Goal: Task Accomplishment & Management: Manage account settings

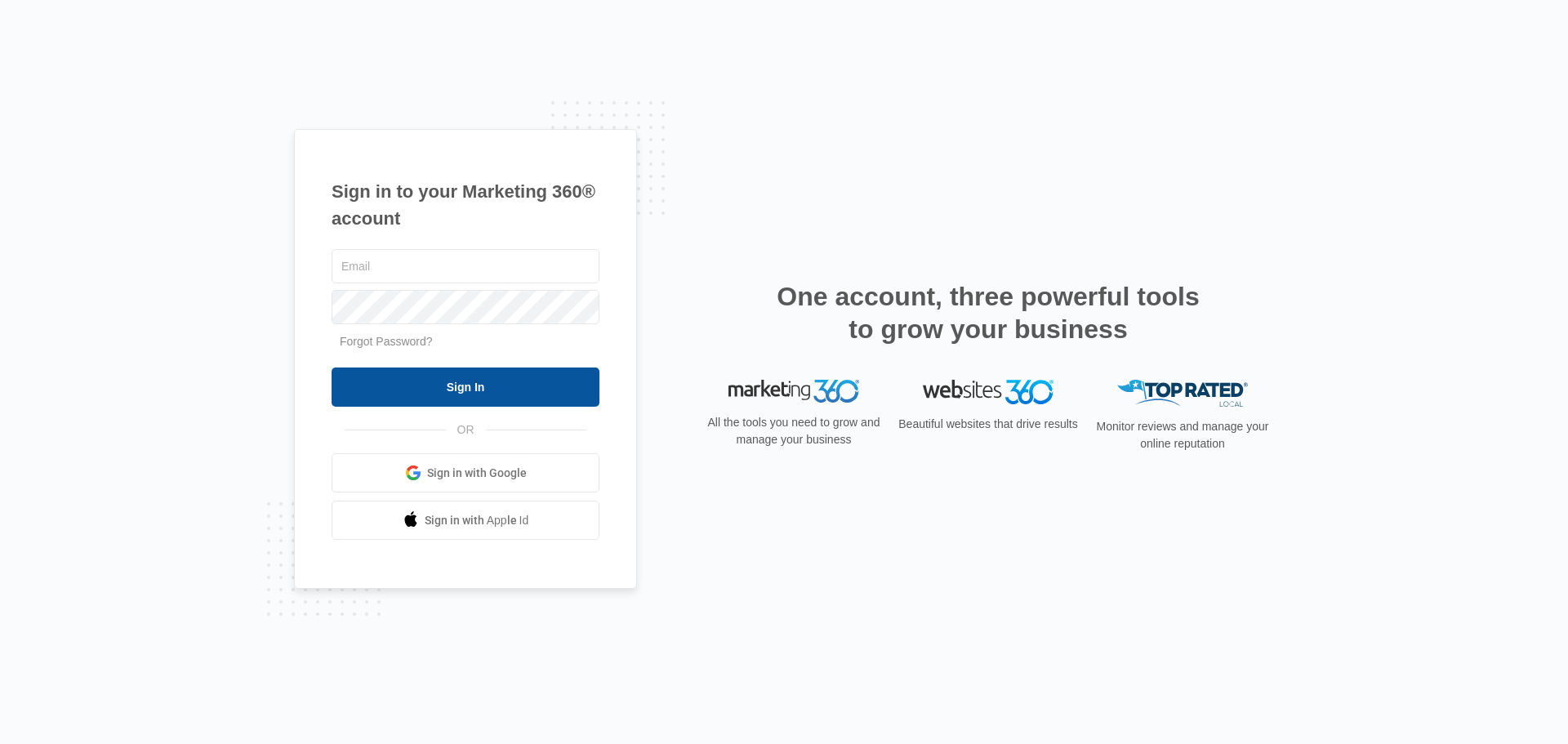
type input "[PERSON_NAME][EMAIL_ADDRESS][DOMAIN_NAME]"
click at [503, 394] on input "Sign In" at bounding box center [465, 387] width 268 height 39
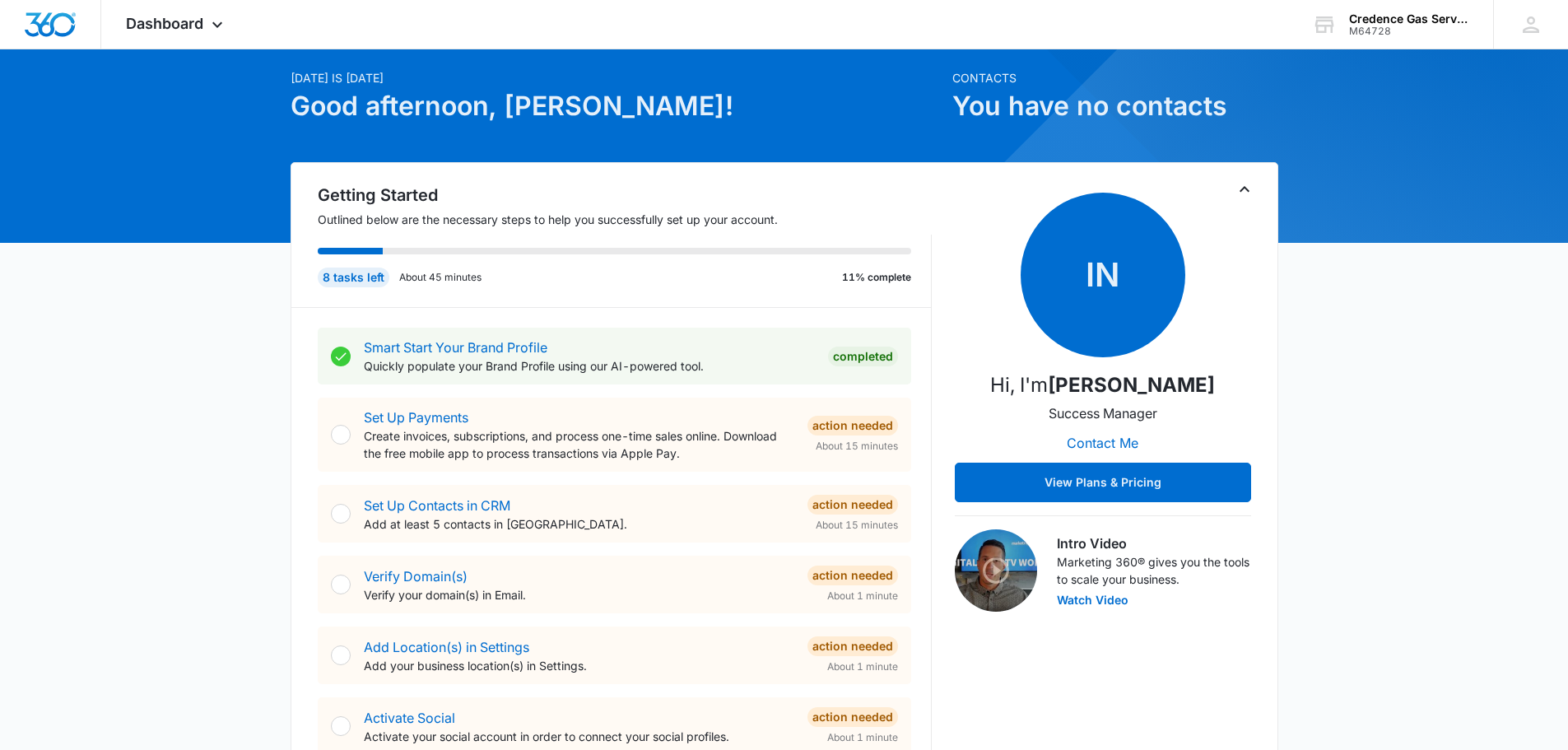
scroll to position [82, 0]
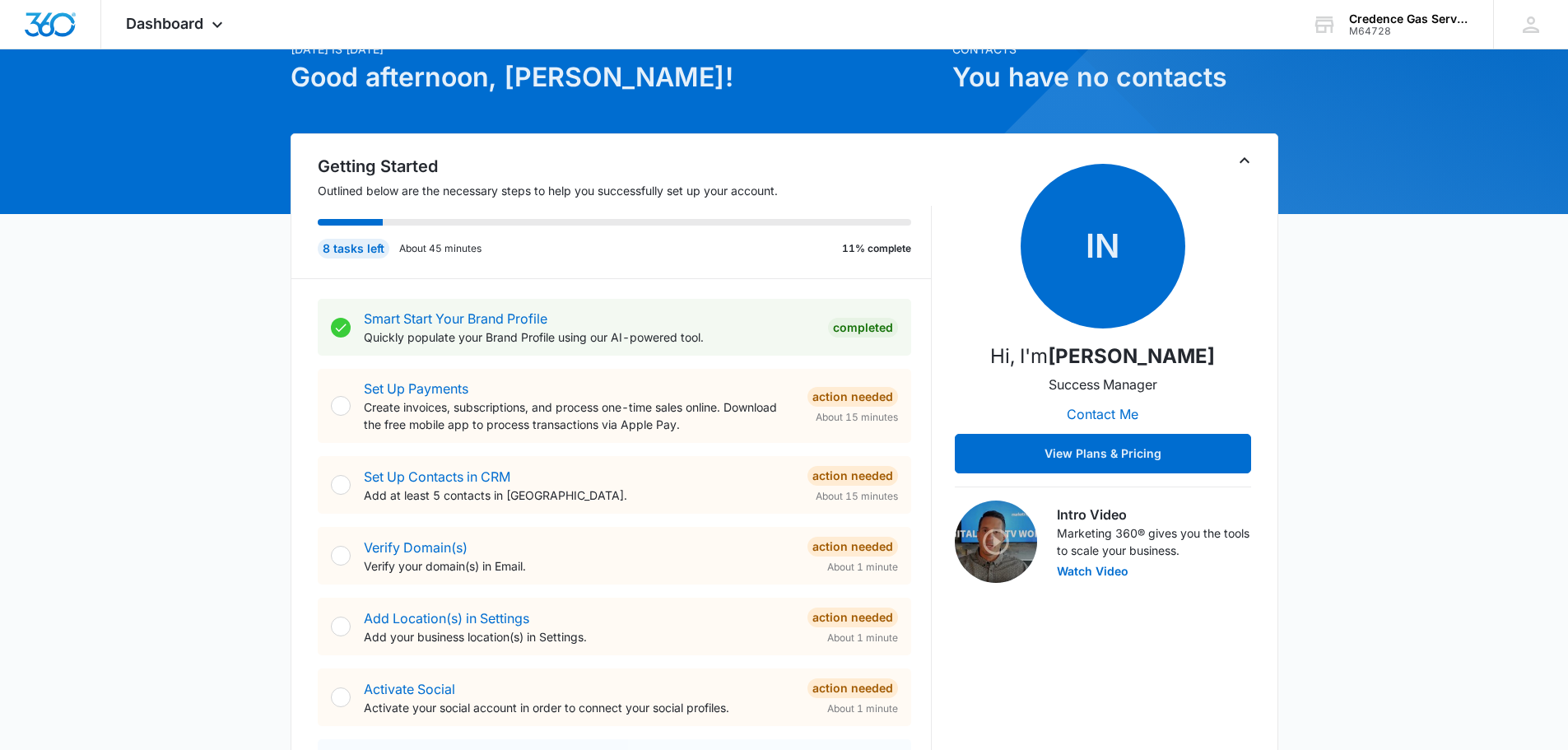
click at [444, 468] on div "Set Up Contacts in CRM Add at least 5 contacts in [GEOGRAPHIC_DATA]." at bounding box center [579, 485] width 430 height 37
click at [440, 474] on link "Set Up Contacts in CRM" at bounding box center [437, 477] width 146 height 16
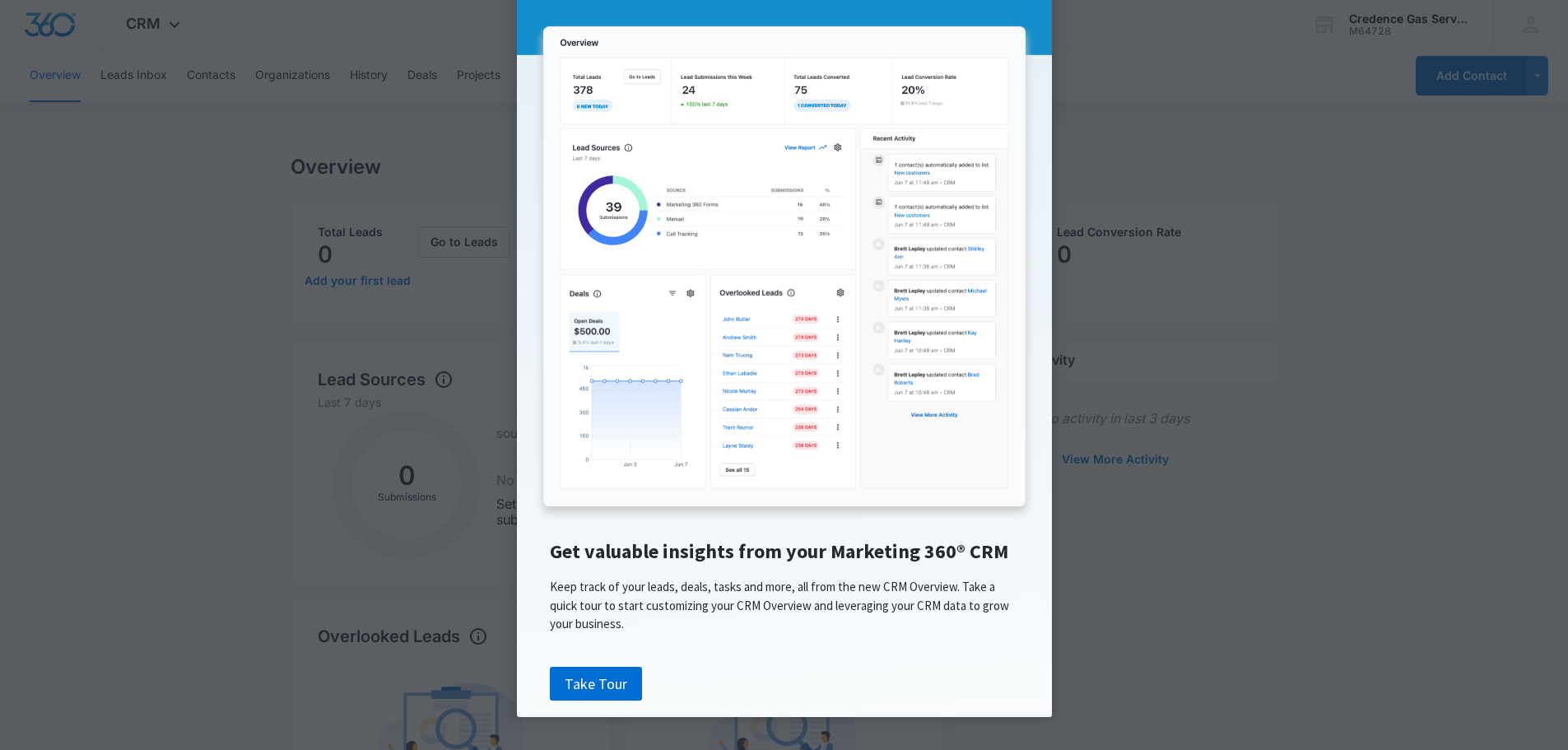
scroll to position [143, 0]
click at [602, 685] on link "Take Tour" at bounding box center [596, 684] width 92 height 35
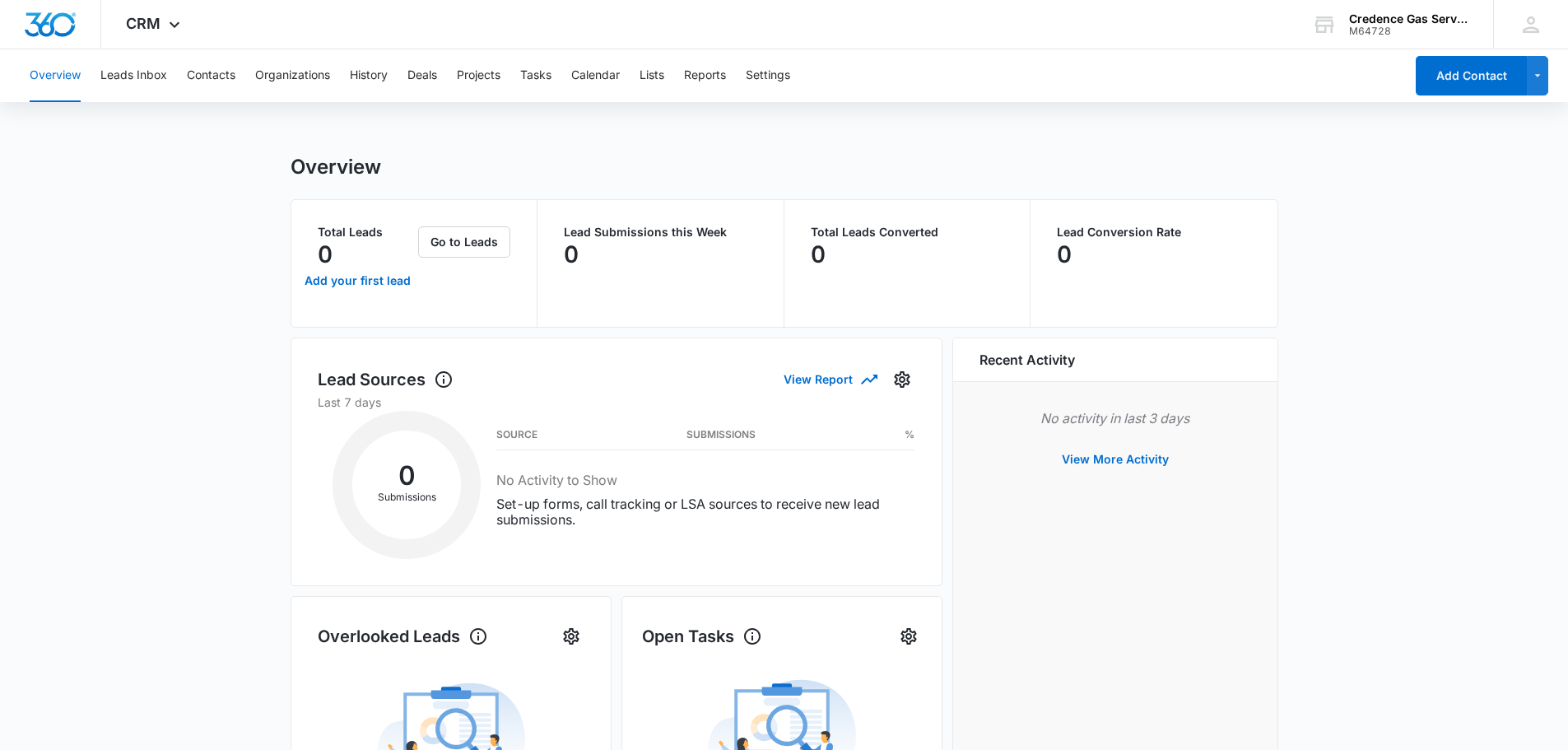
scroll to position [0, 0]
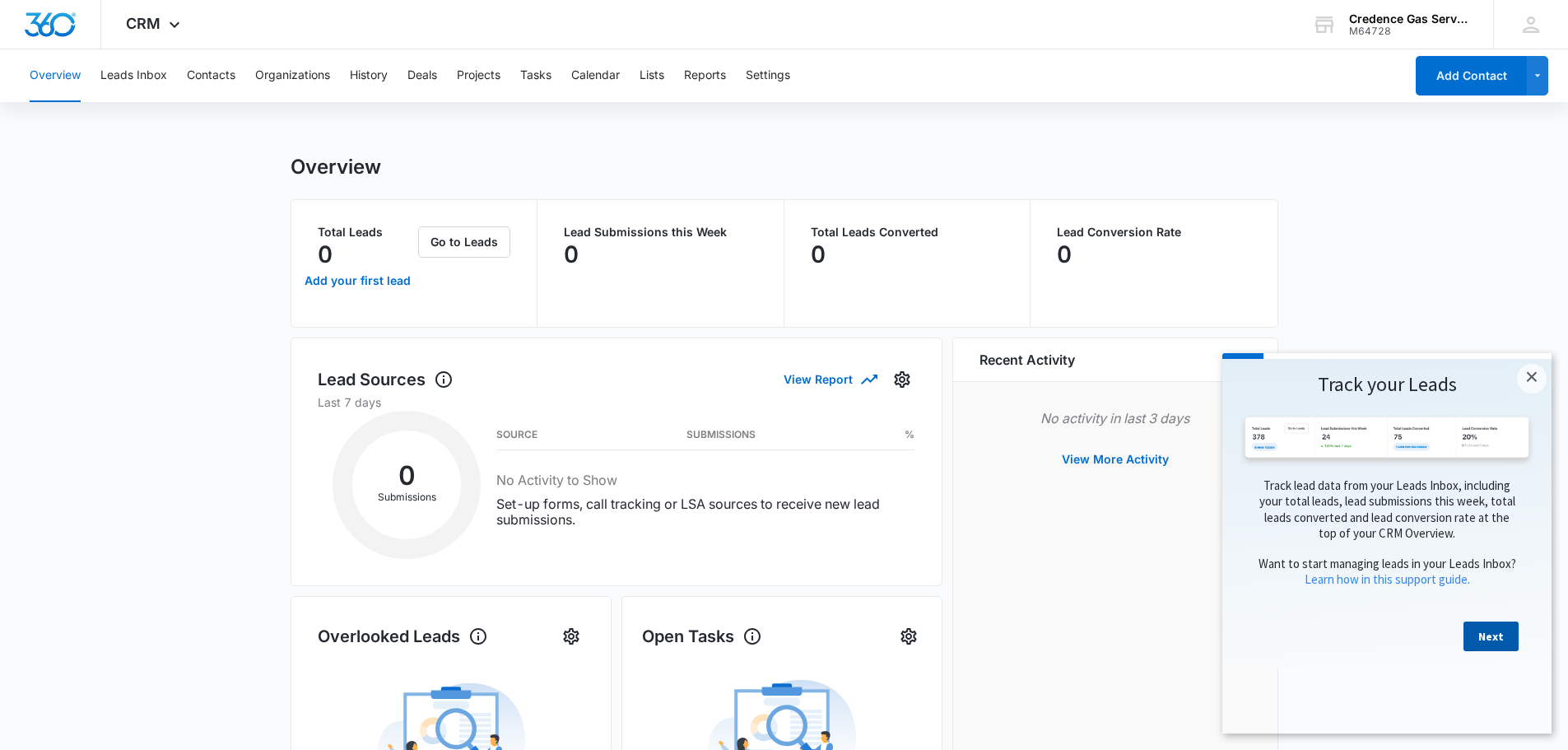
click at [1490, 651] on link "Next" at bounding box center [1490, 636] width 55 height 29
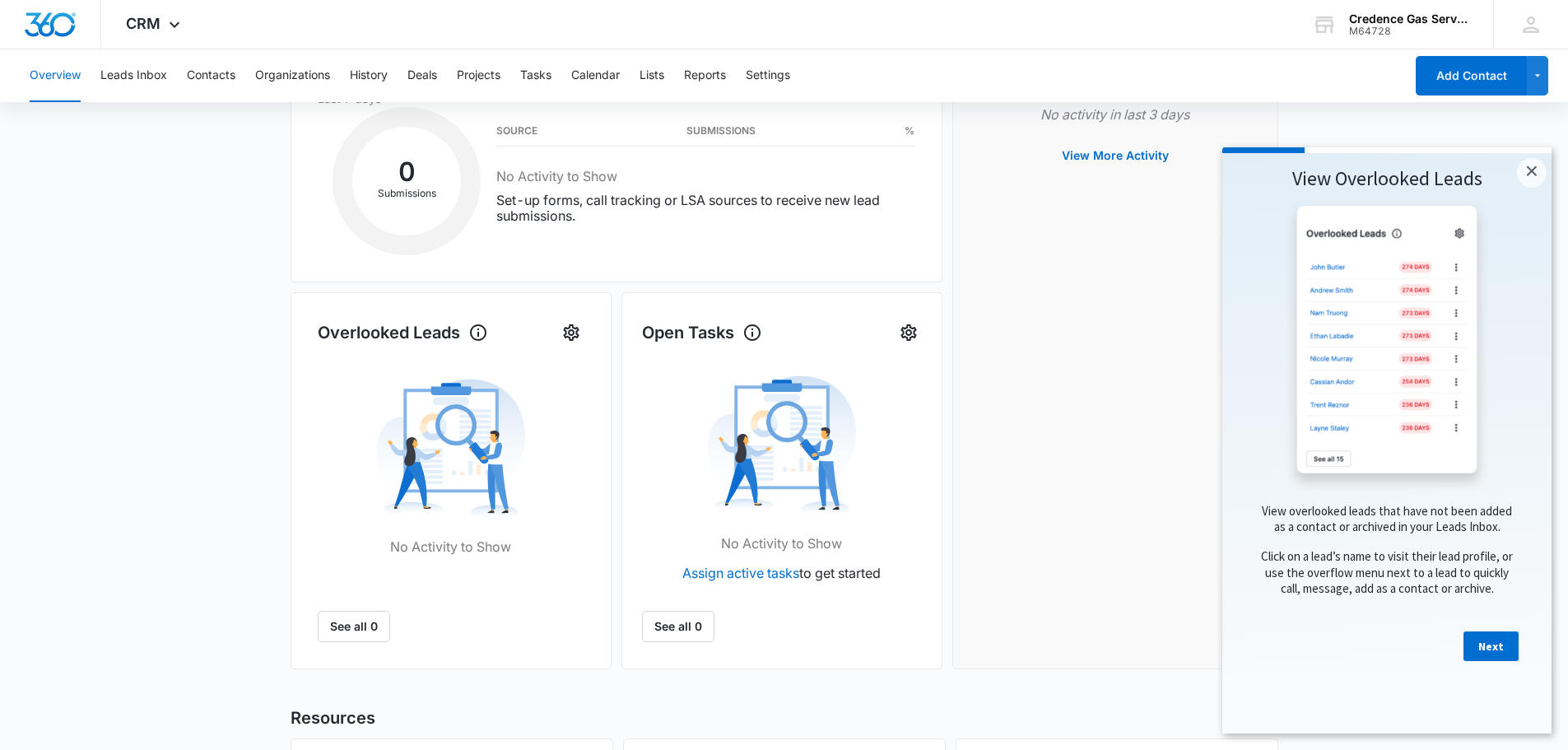
scroll to position [330, 0]
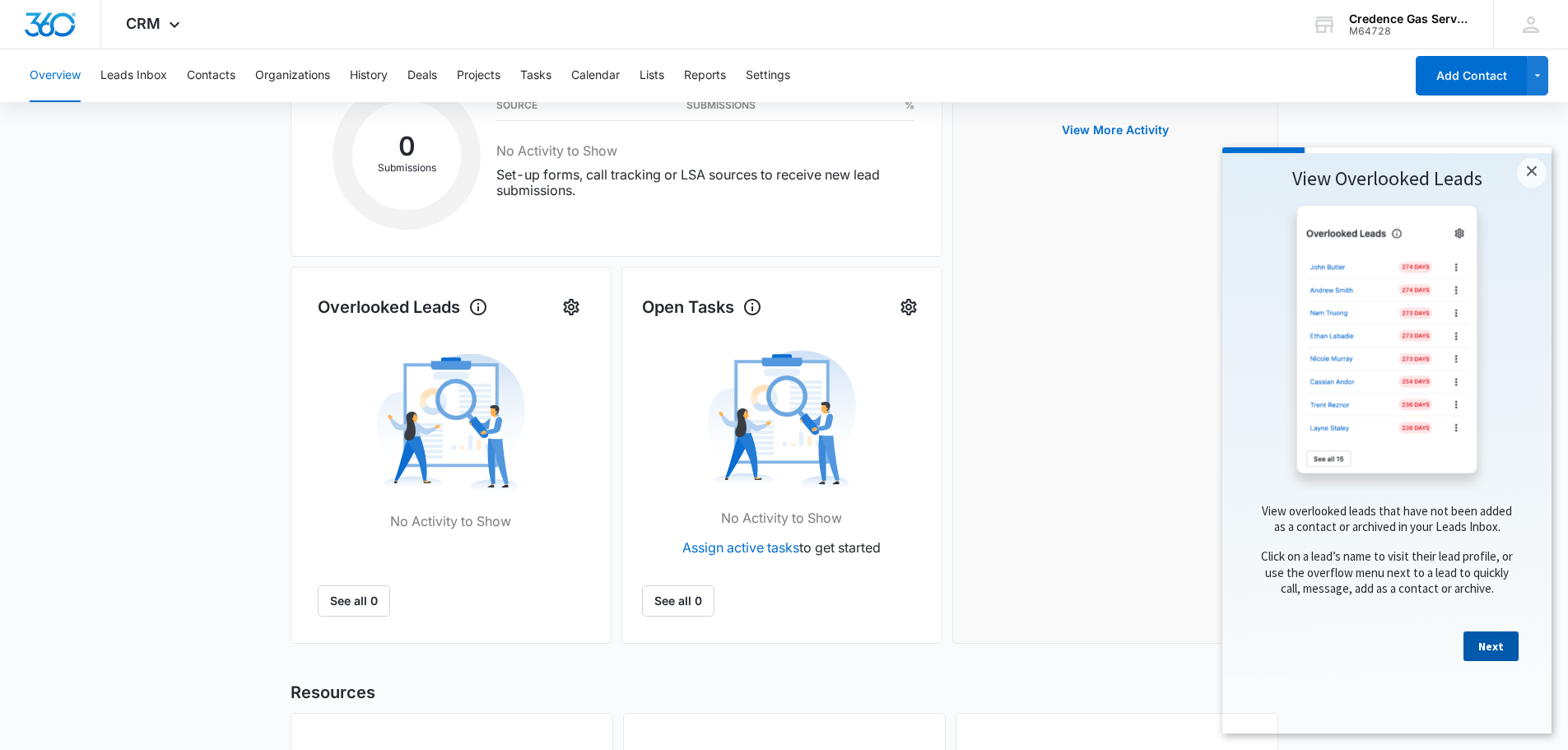
click at [1482, 661] on link "Next" at bounding box center [1490, 647] width 55 height 29
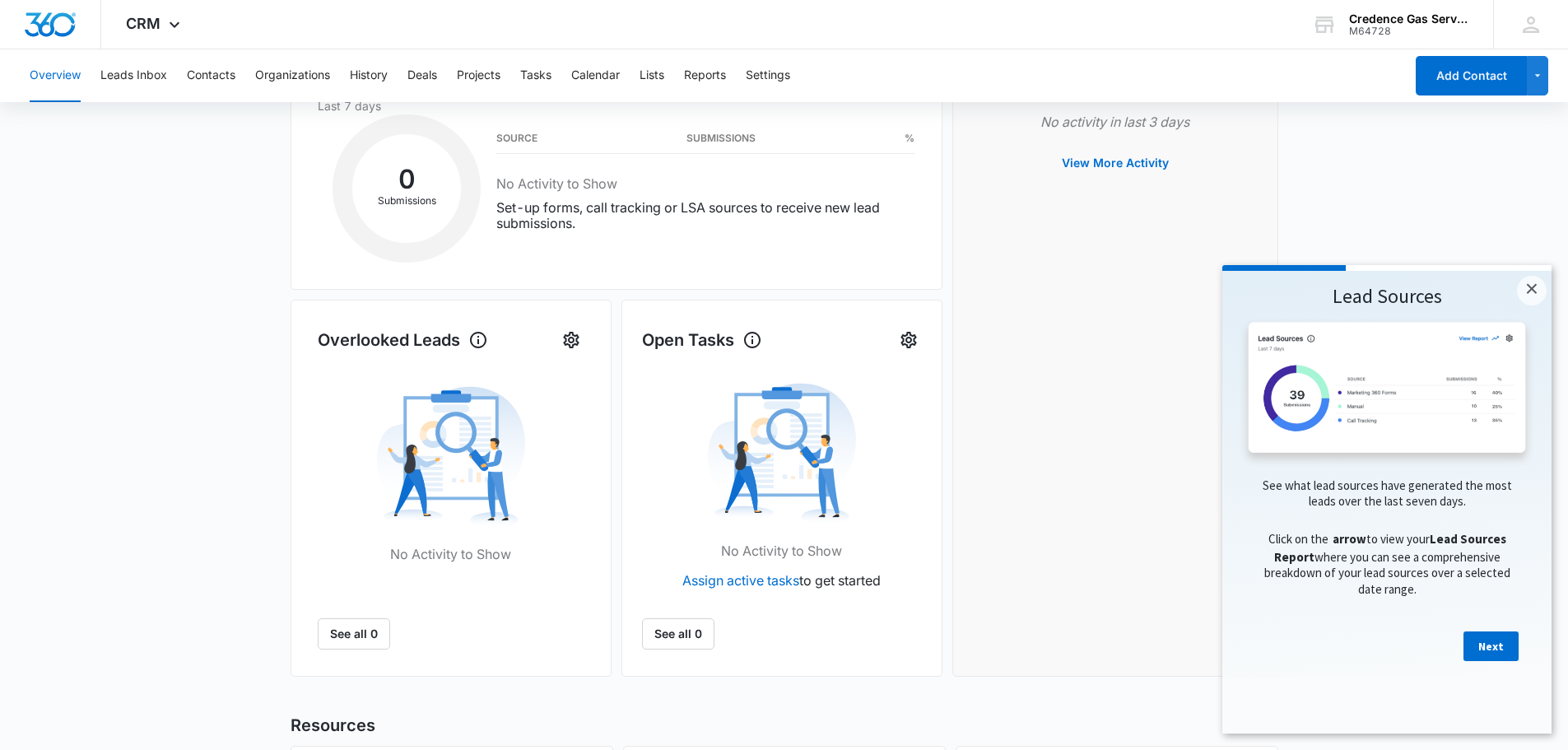
scroll to position [0, 0]
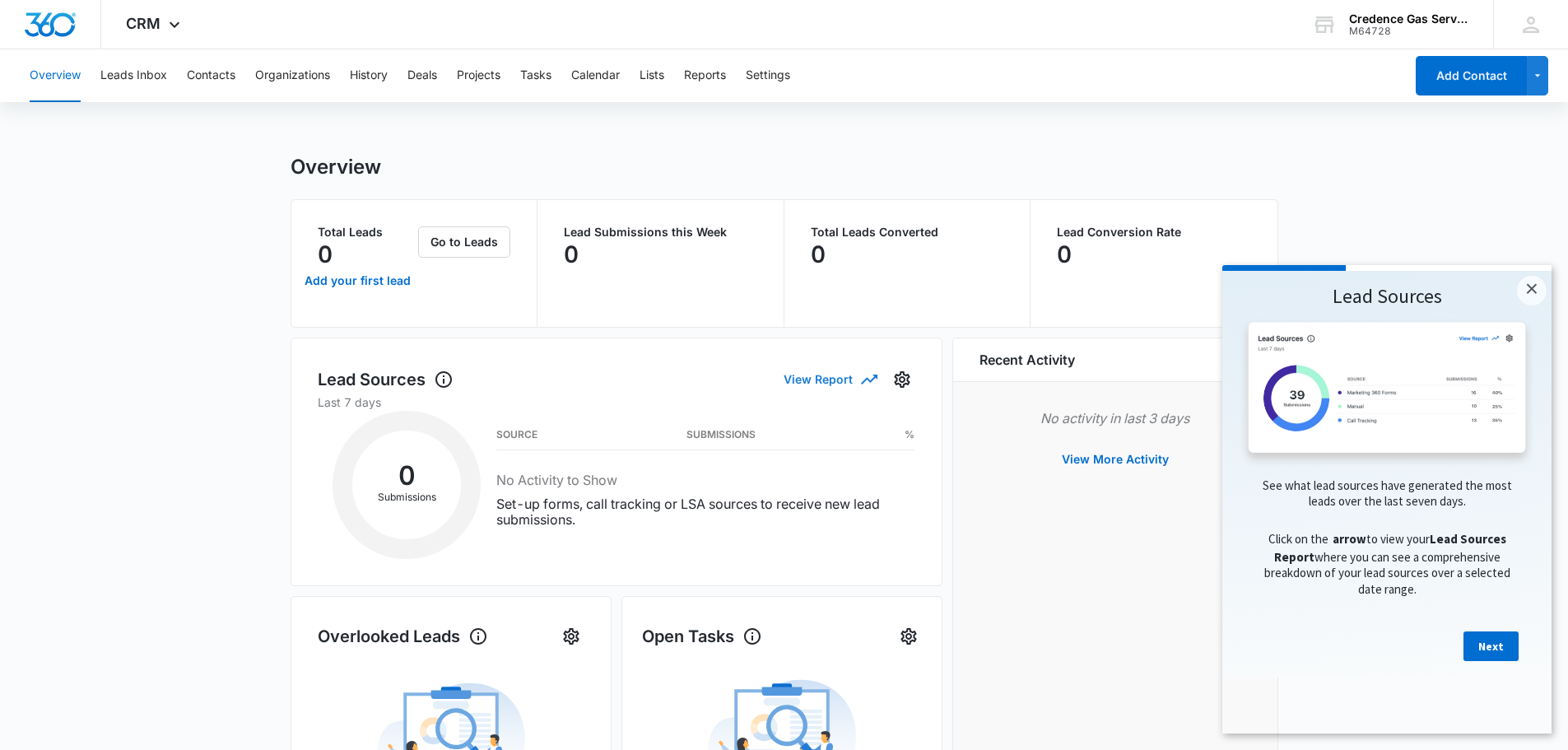
click at [861, 379] on icon "button" at bounding box center [870, 380] width 20 height 20
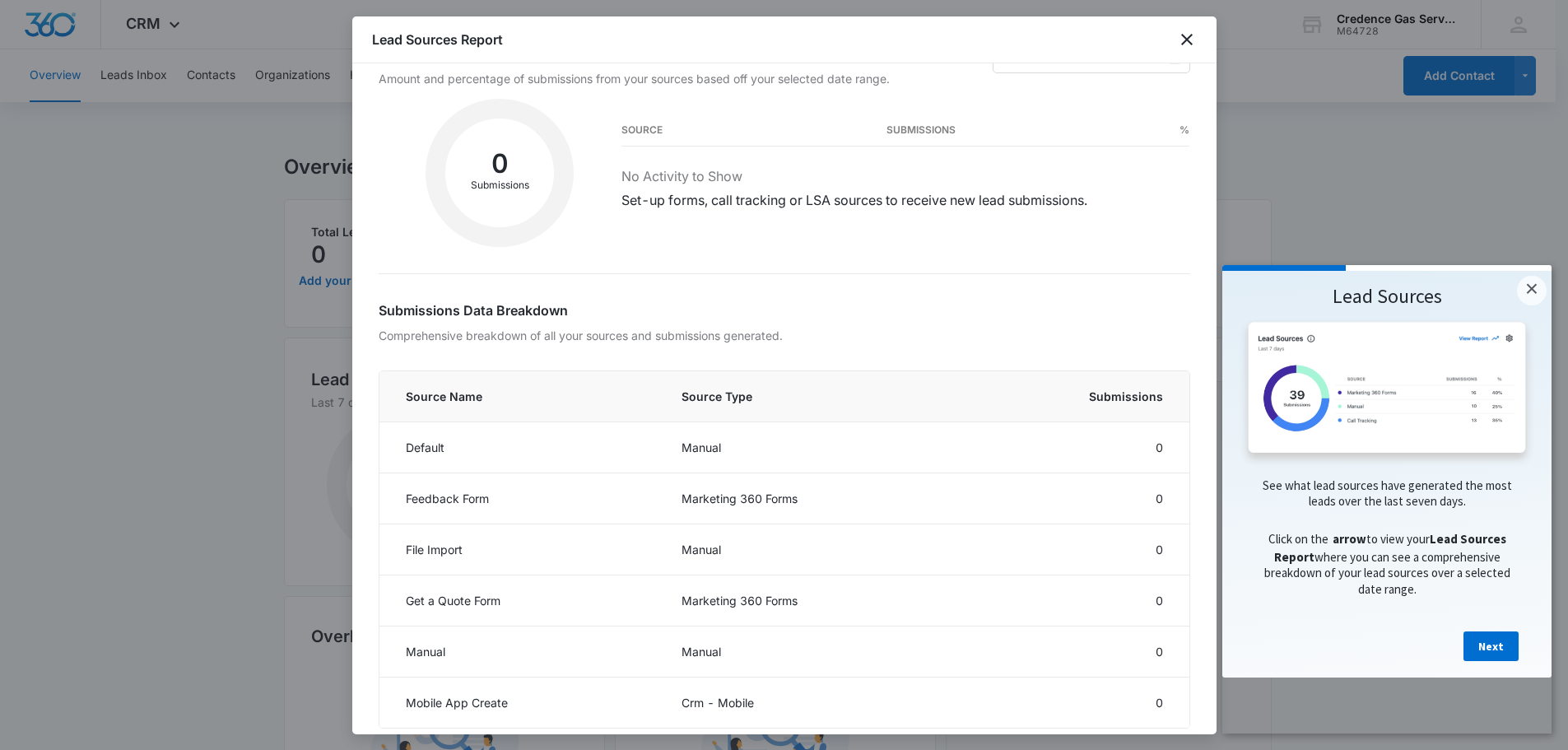
scroll to position [67, 0]
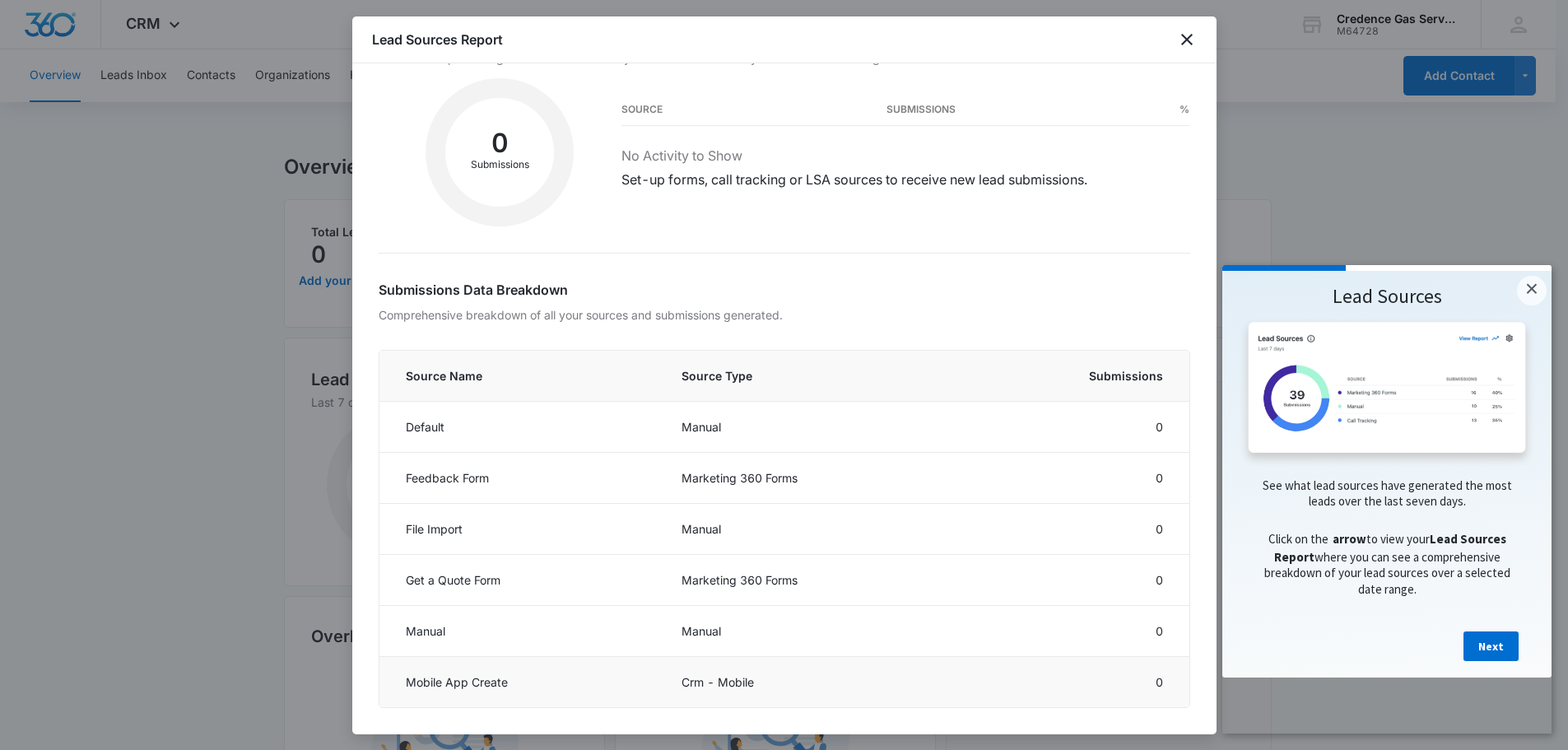
click at [911, 690] on td "Crm - Mobile" at bounding box center [810, 682] width 297 height 51
click at [1192, 38] on icon "close" at bounding box center [1187, 39] width 20 height 20
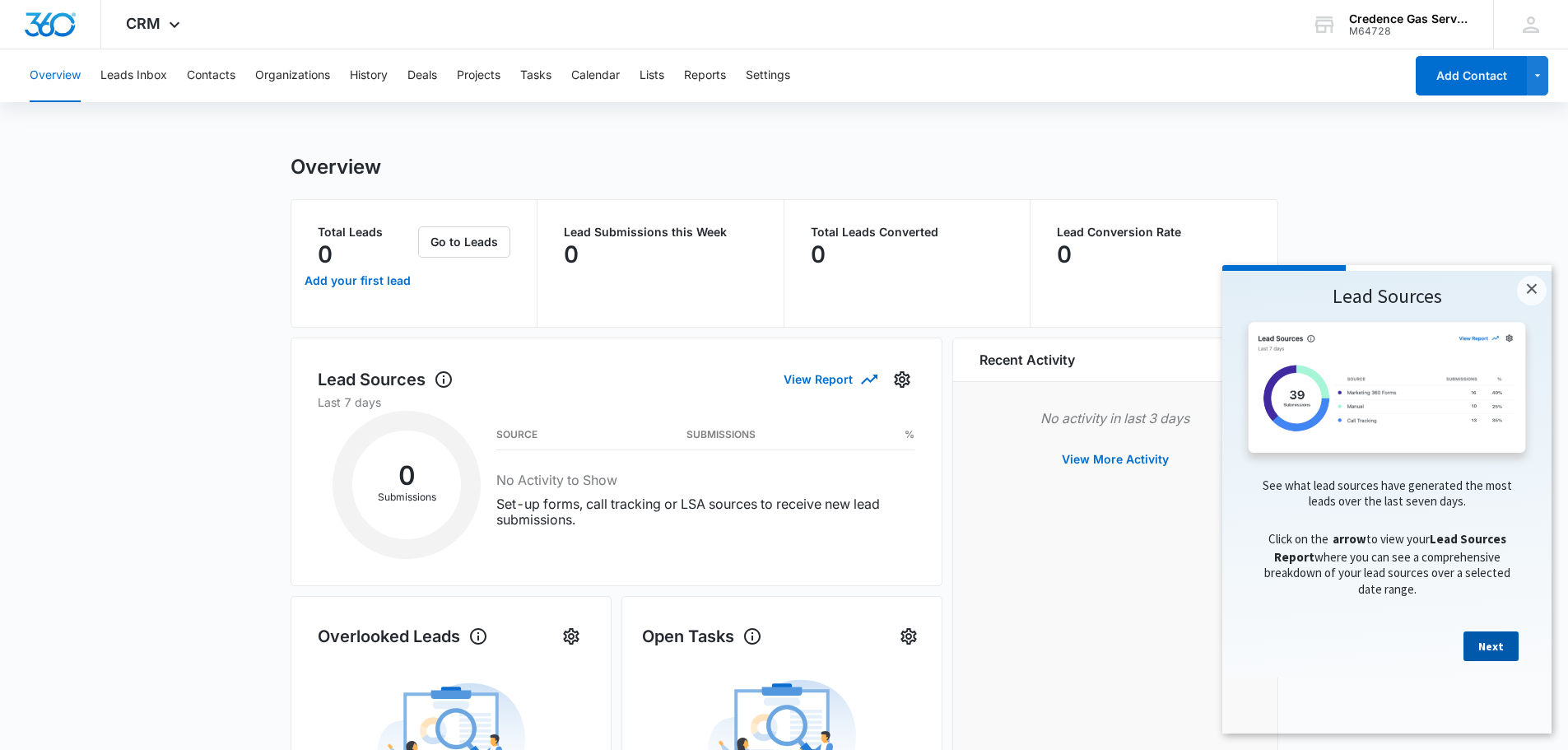
click at [1494, 661] on link "Next" at bounding box center [1490, 647] width 55 height 29
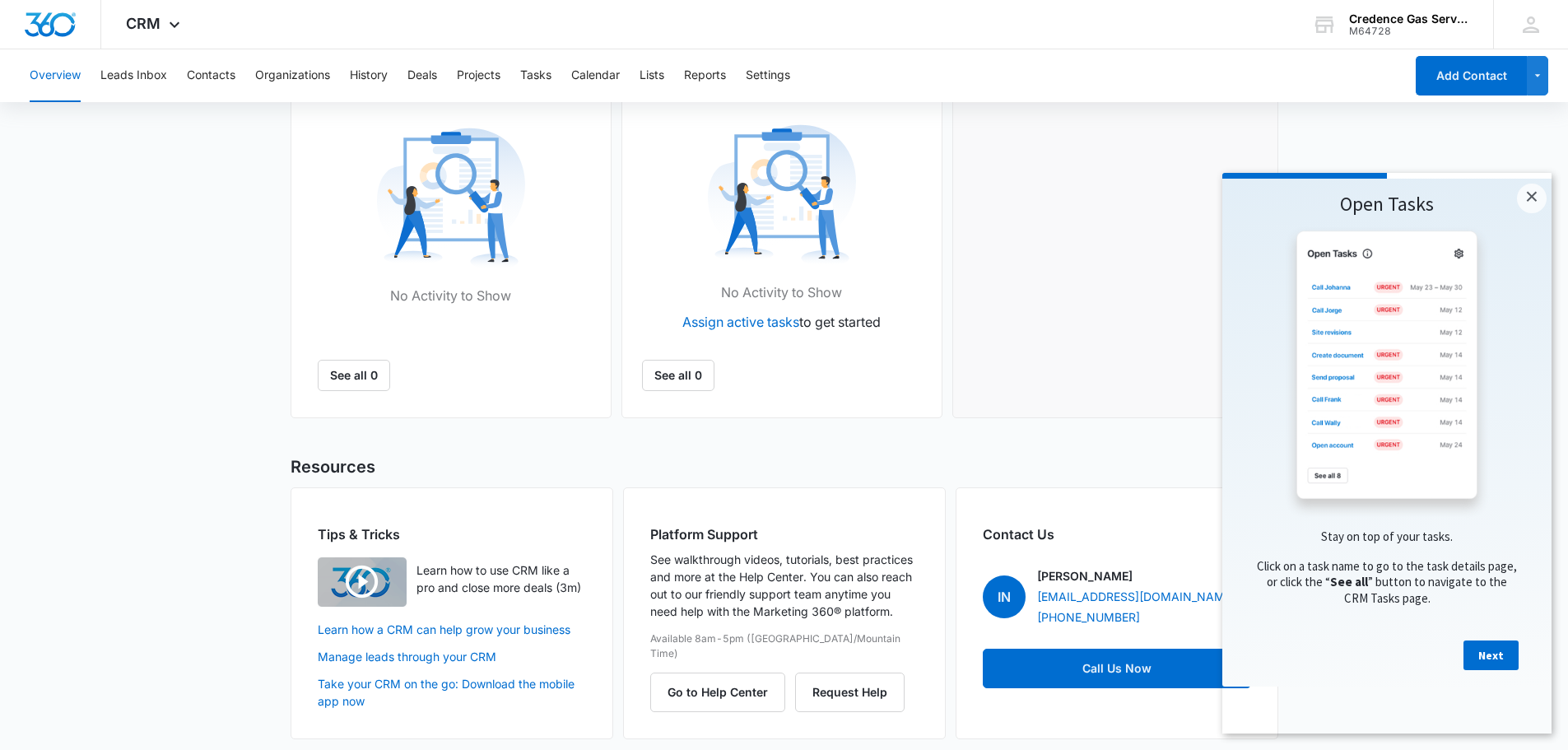
scroll to position [561, 0]
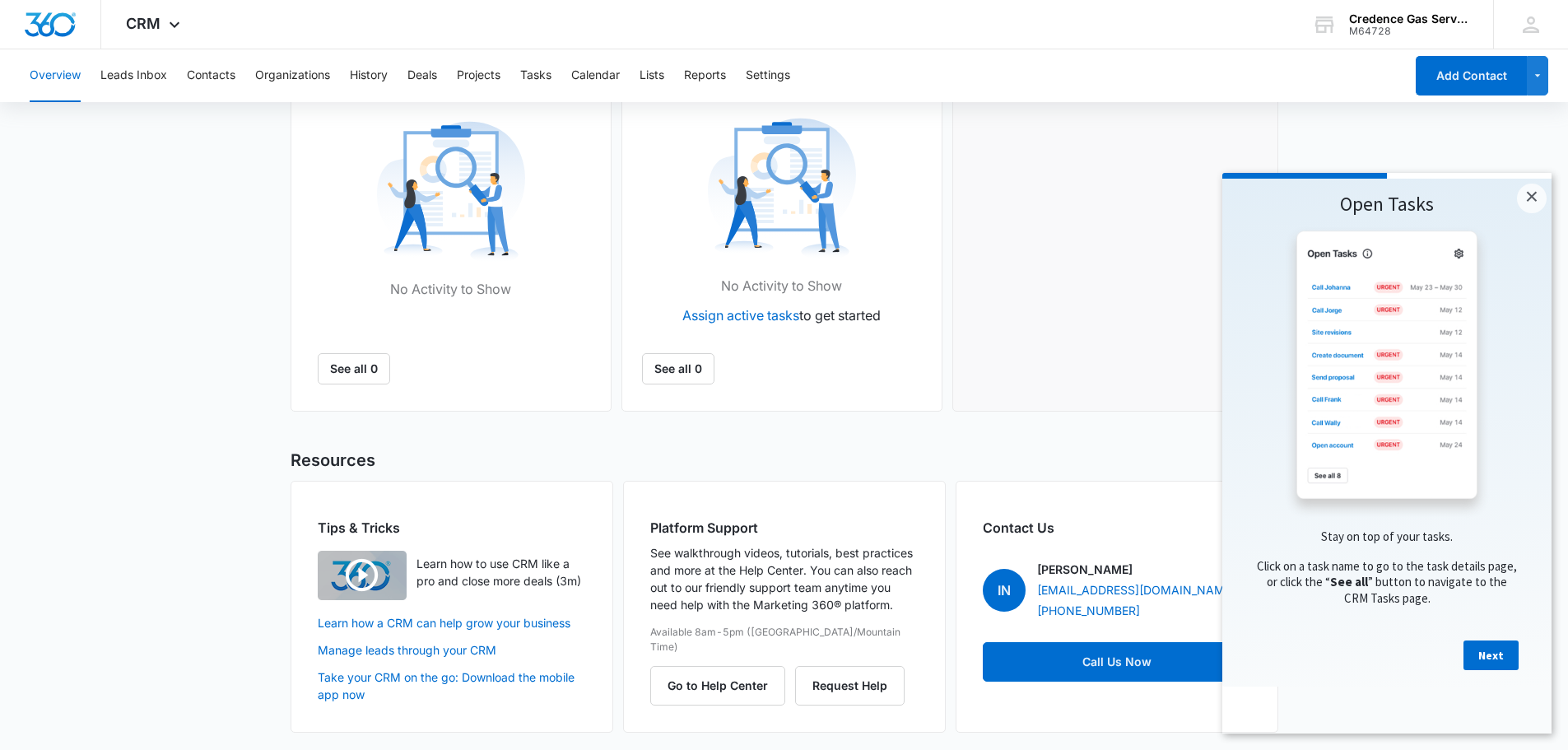
click at [686, 245] on div "No Activity to Show Assign active tasks to get started" at bounding box center [782, 225] width 280 height 223
click at [1499, 670] on link "Next" at bounding box center [1490, 655] width 55 height 29
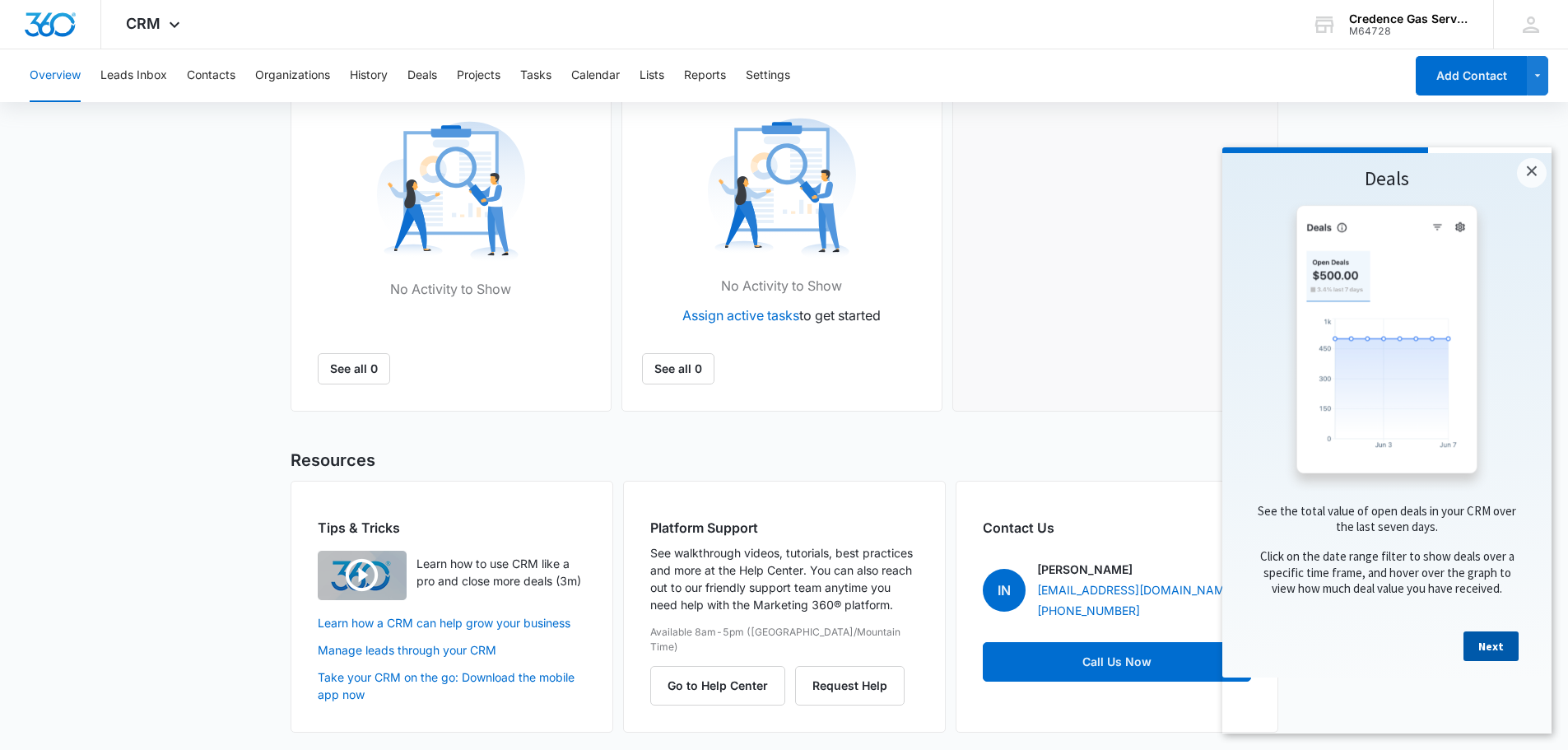
click at [1493, 661] on link "Next" at bounding box center [1490, 647] width 55 height 29
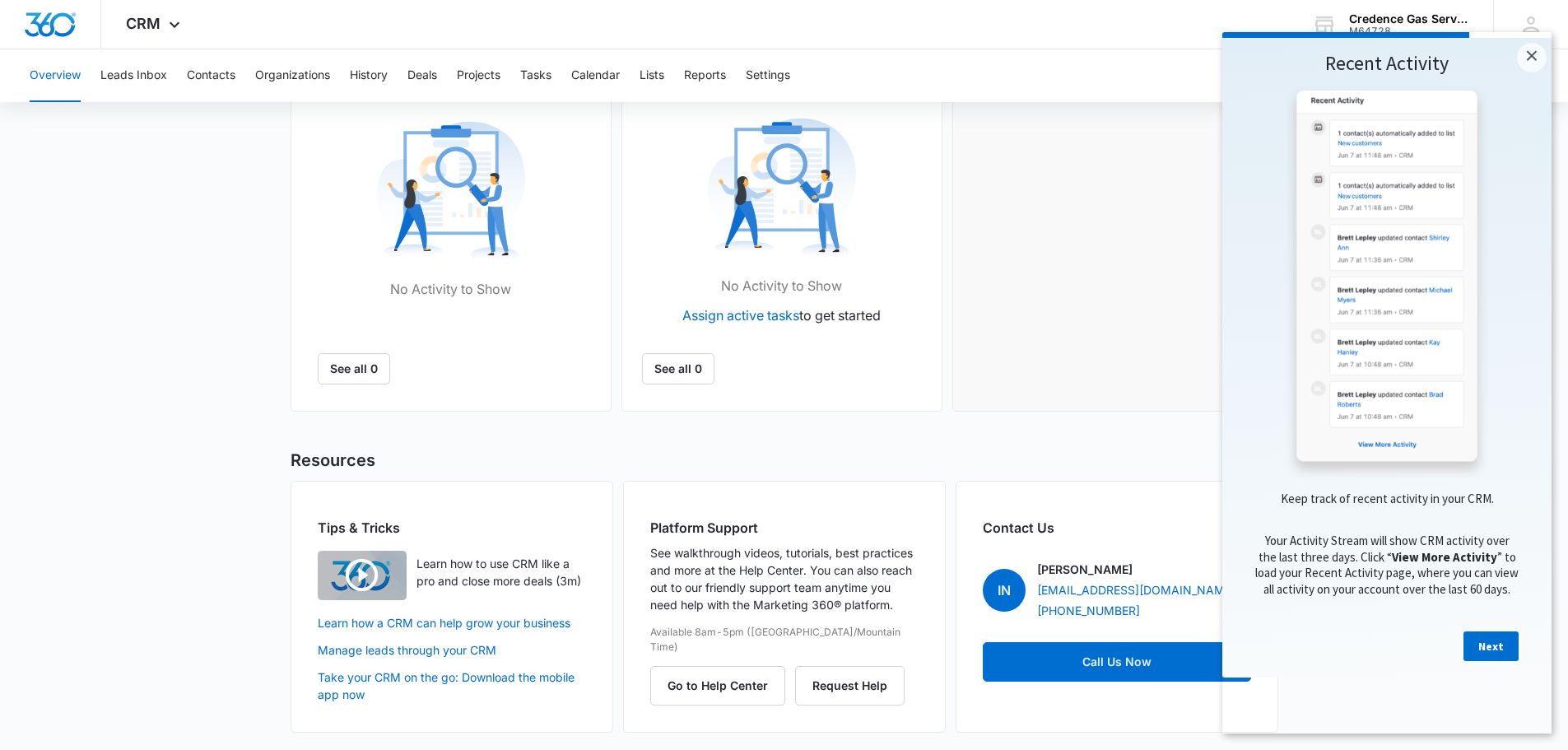
click at [1493, 661] on link "Next" at bounding box center [1490, 647] width 55 height 29
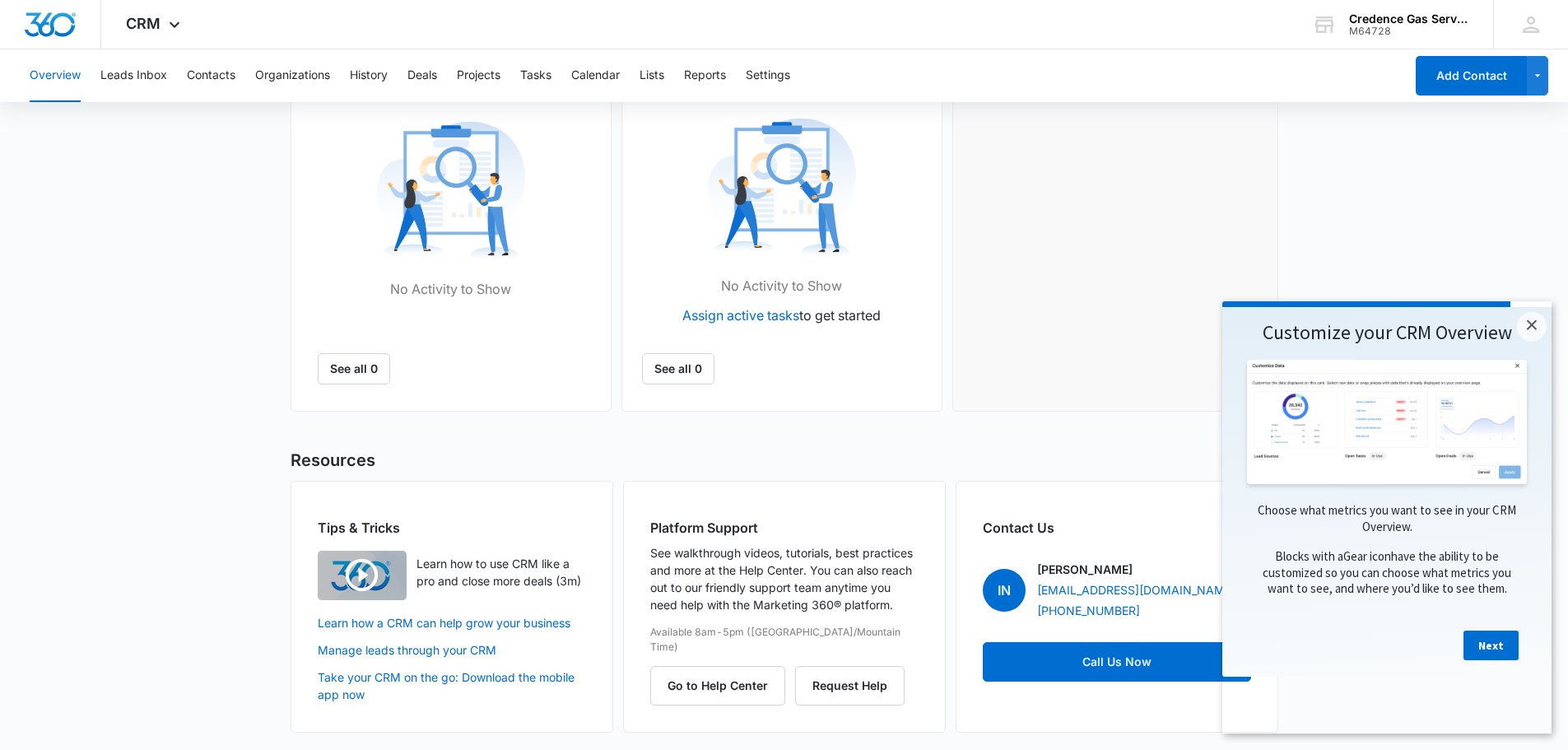
click at [1493, 660] on link "Next" at bounding box center [1490, 646] width 55 height 29
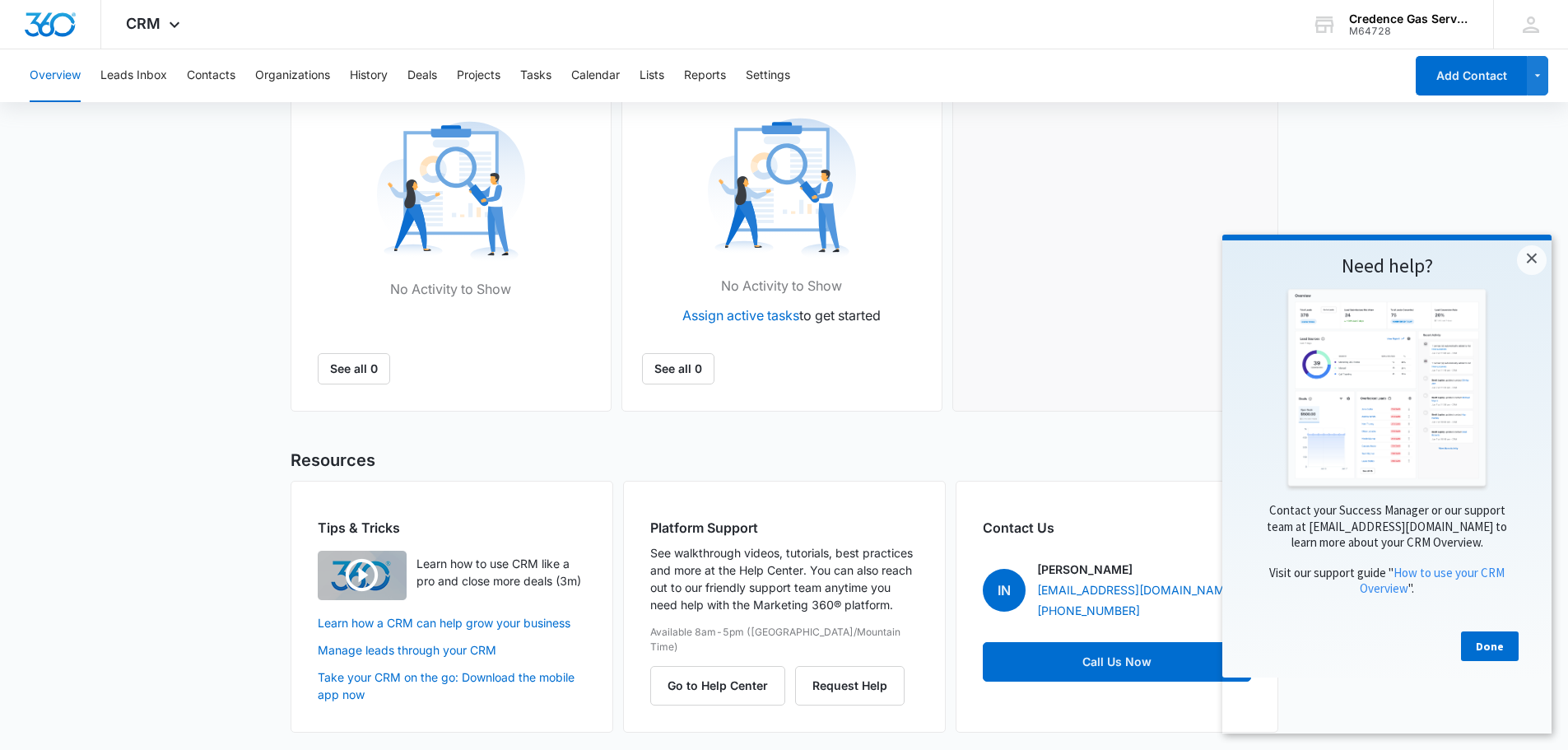
click at [1493, 661] on link "Done" at bounding box center [1489, 647] width 58 height 29
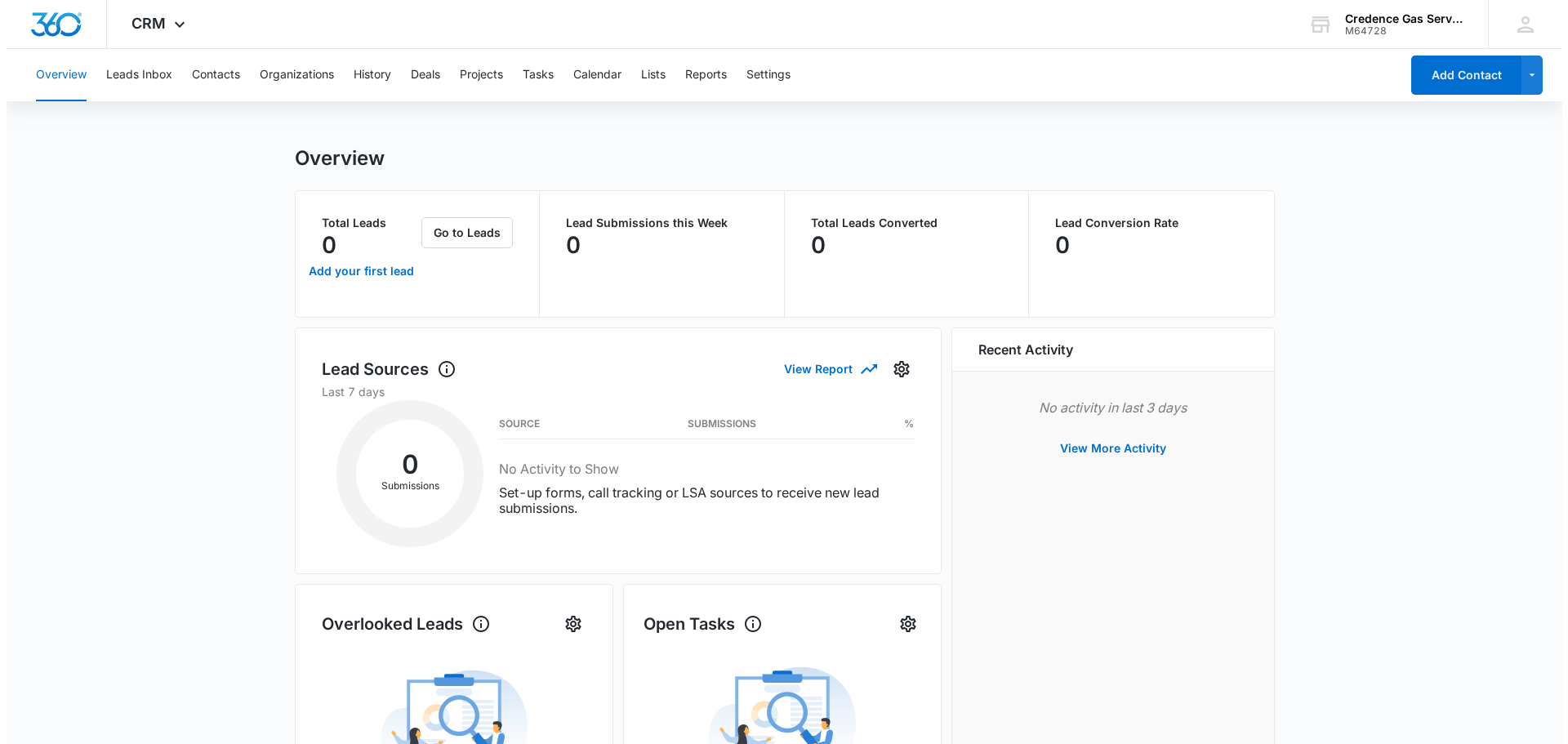
scroll to position [0, 0]
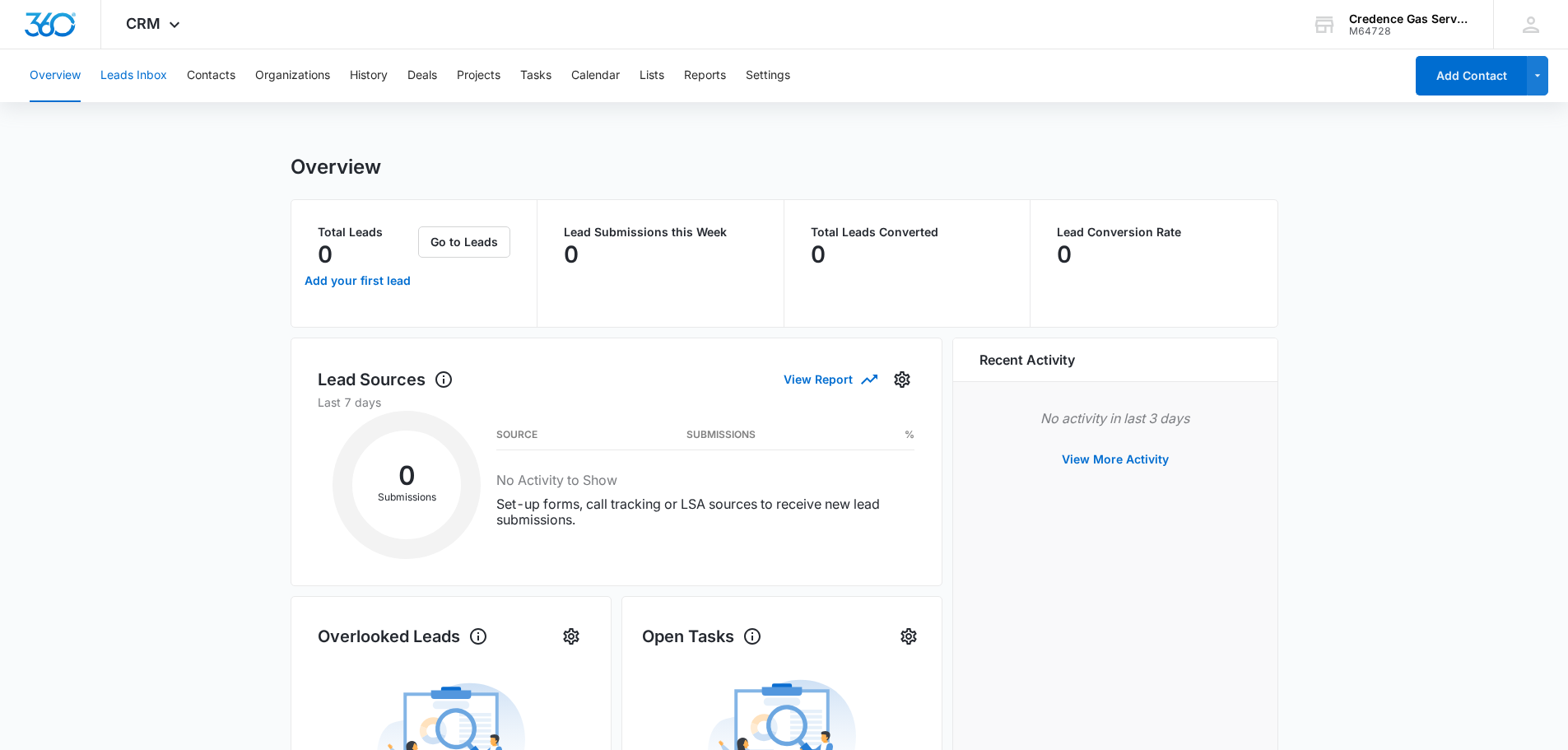
click at [135, 92] on button "Leads Inbox" at bounding box center [134, 76] width 67 height 53
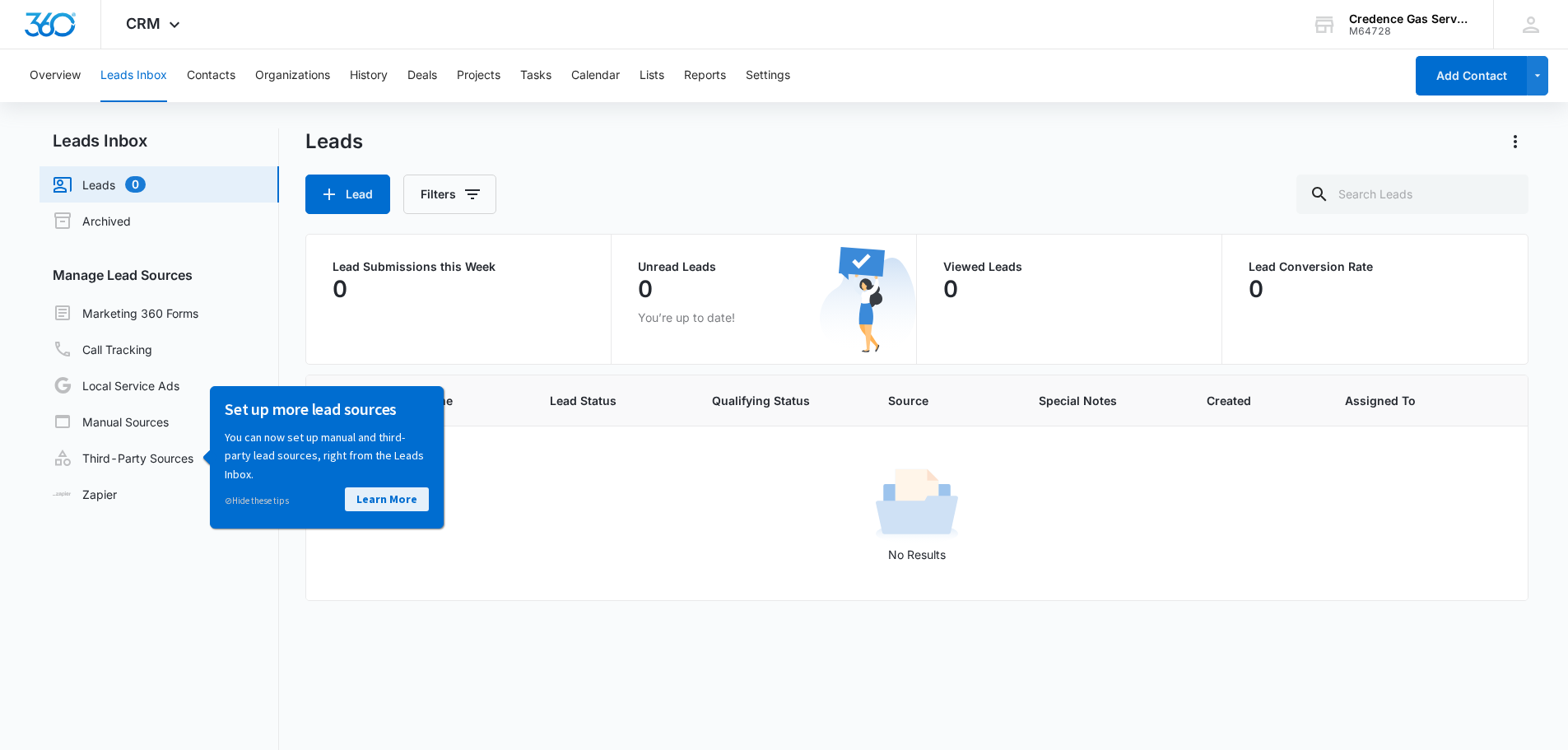
click at [384, 506] on link "Learn More" at bounding box center [387, 498] width 84 height 24
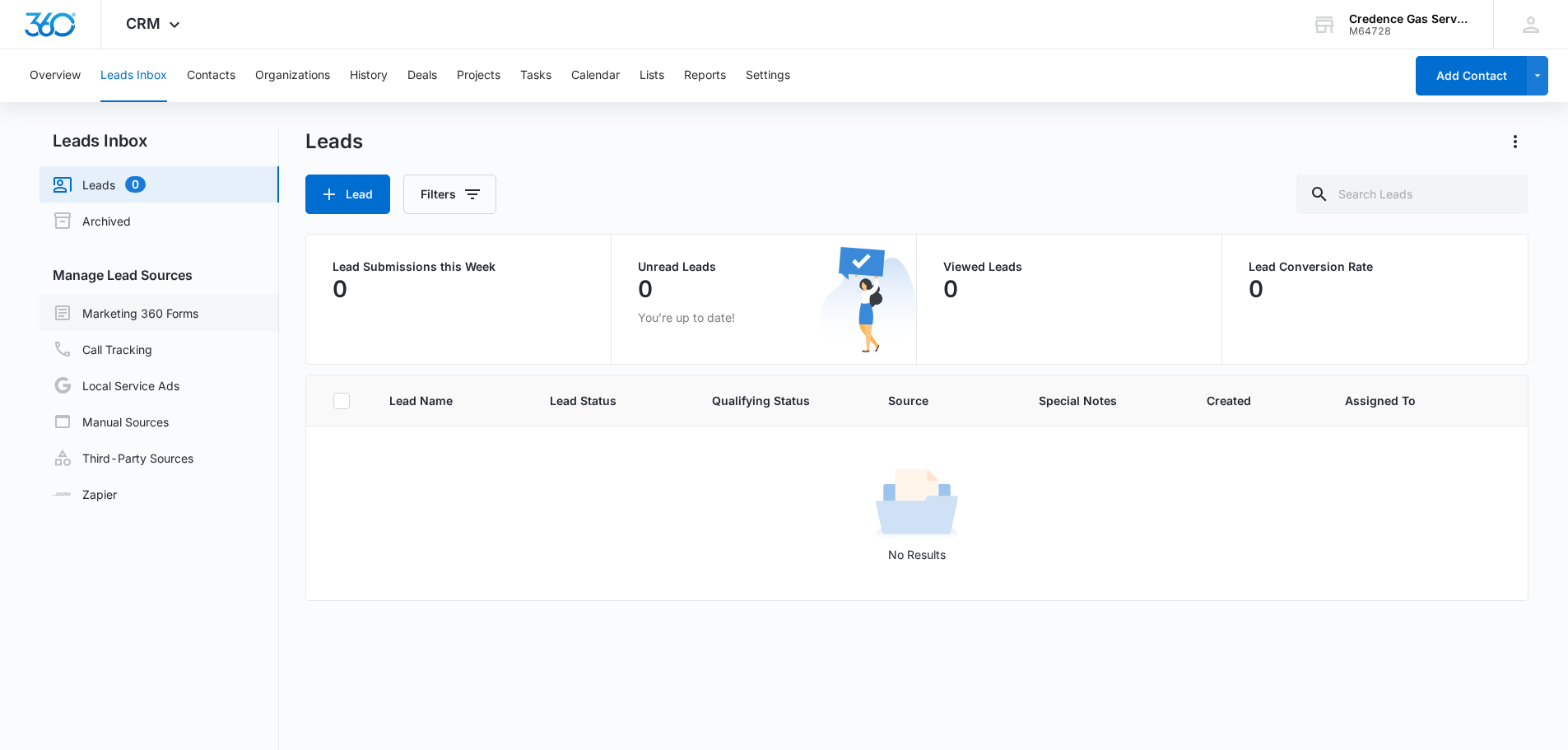
click at [149, 316] on link "Marketing 360 Forms" at bounding box center [125, 313] width 146 height 20
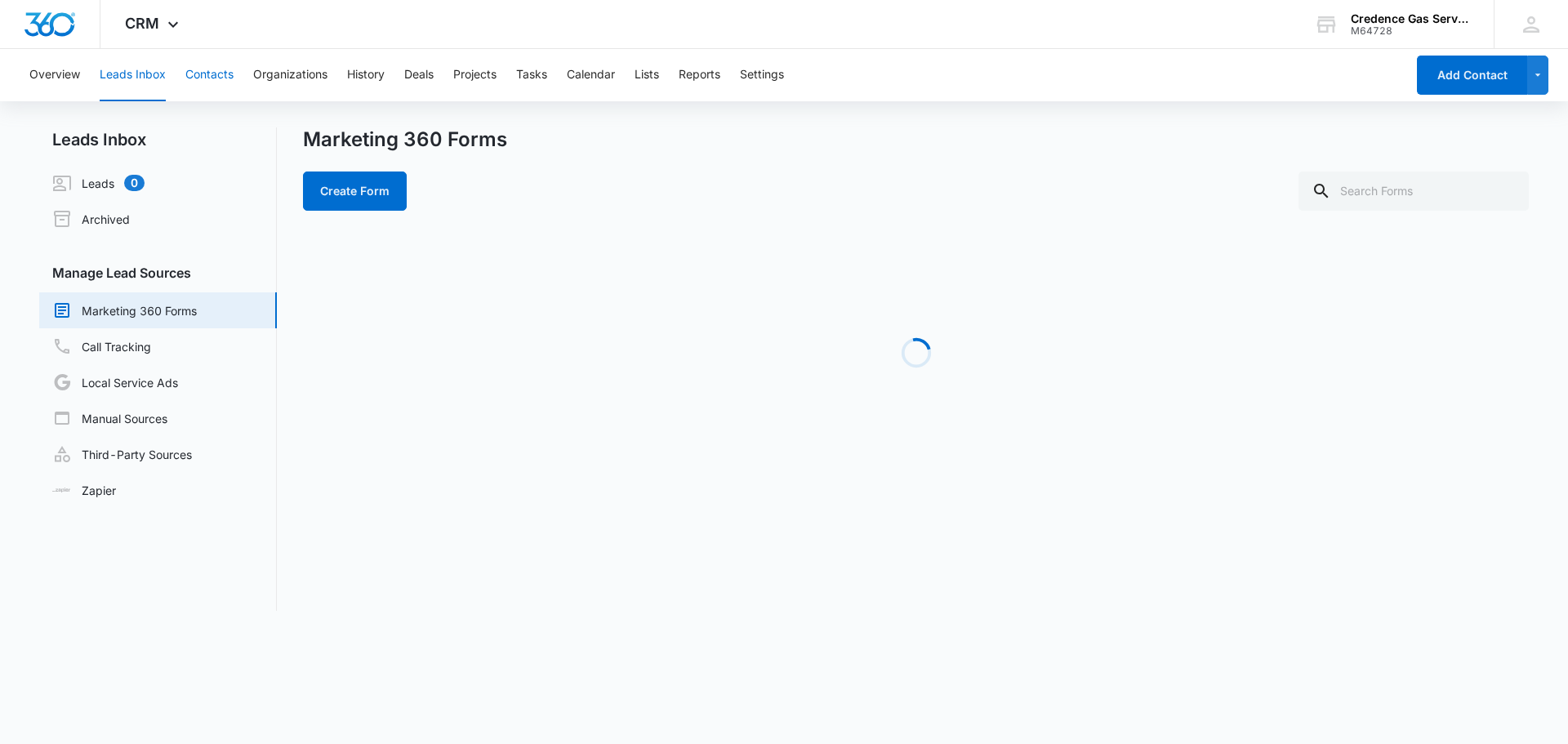
click at [214, 64] on button "Contacts" at bounding box center [209, 75] width 48 height 53
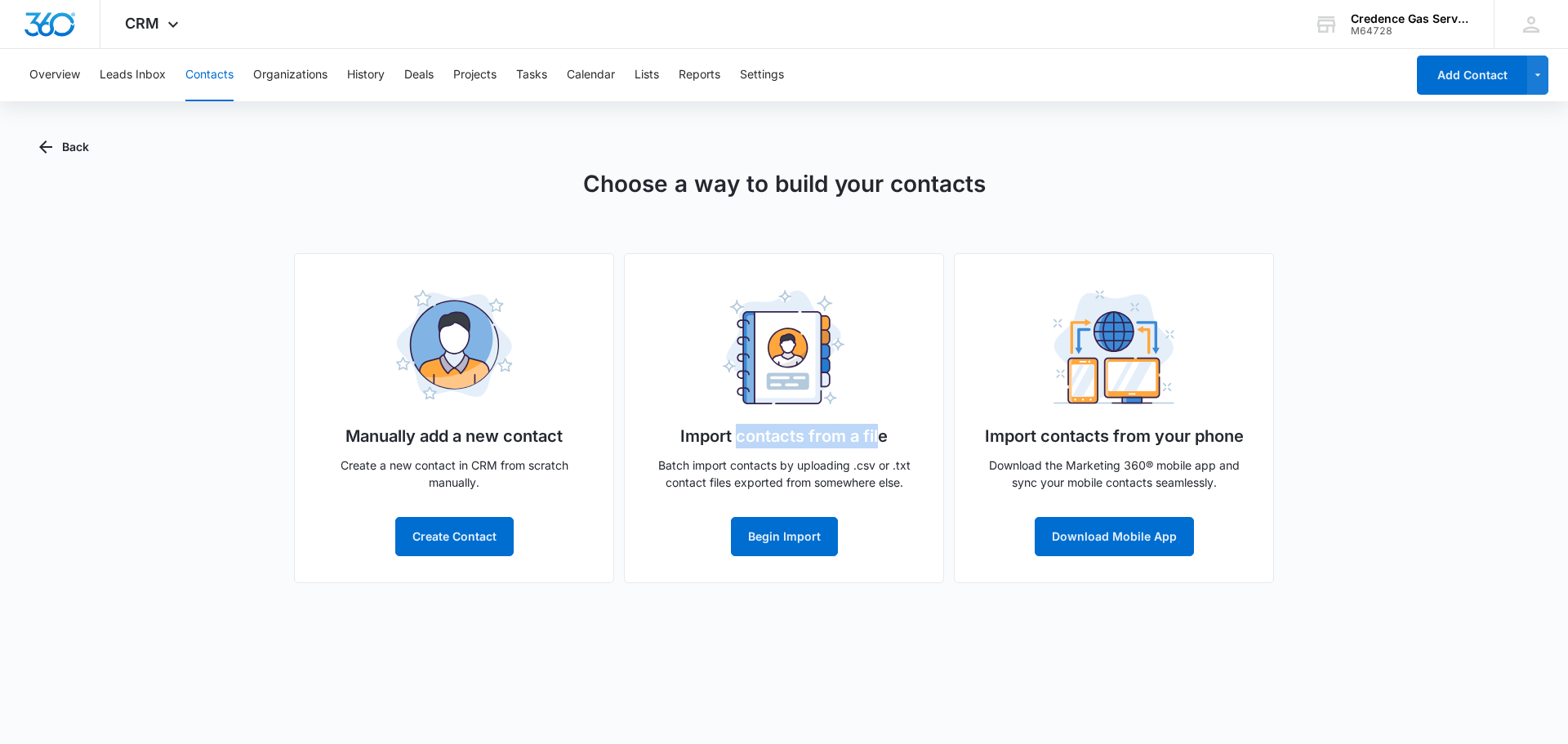
drag, startPoint x: 739, startPoint y: 440, endPoint x: 880, endPoint y: 454, distance: 141.7
click at [879, 453] on div "Import contacts from a file Batch import contacts by uploading .csv or .txt con…" at bounding box center [784, 418] width 320 height 330
click at [912, 639] on body "CRM Apps Reputation Websites Forms CRM Email Social Payments POS Content Ads In…" at bounding box center [784, 372] width 1568 height 744
click at [1540, 59] on button "button" at bounding box center [1538, 74] width 22 height 39
click at [1351, 329] on div "Choose a way to build your contacts Manually add a new contact Create a new con…" at bounding box center [784, 374] width 1490 height 416
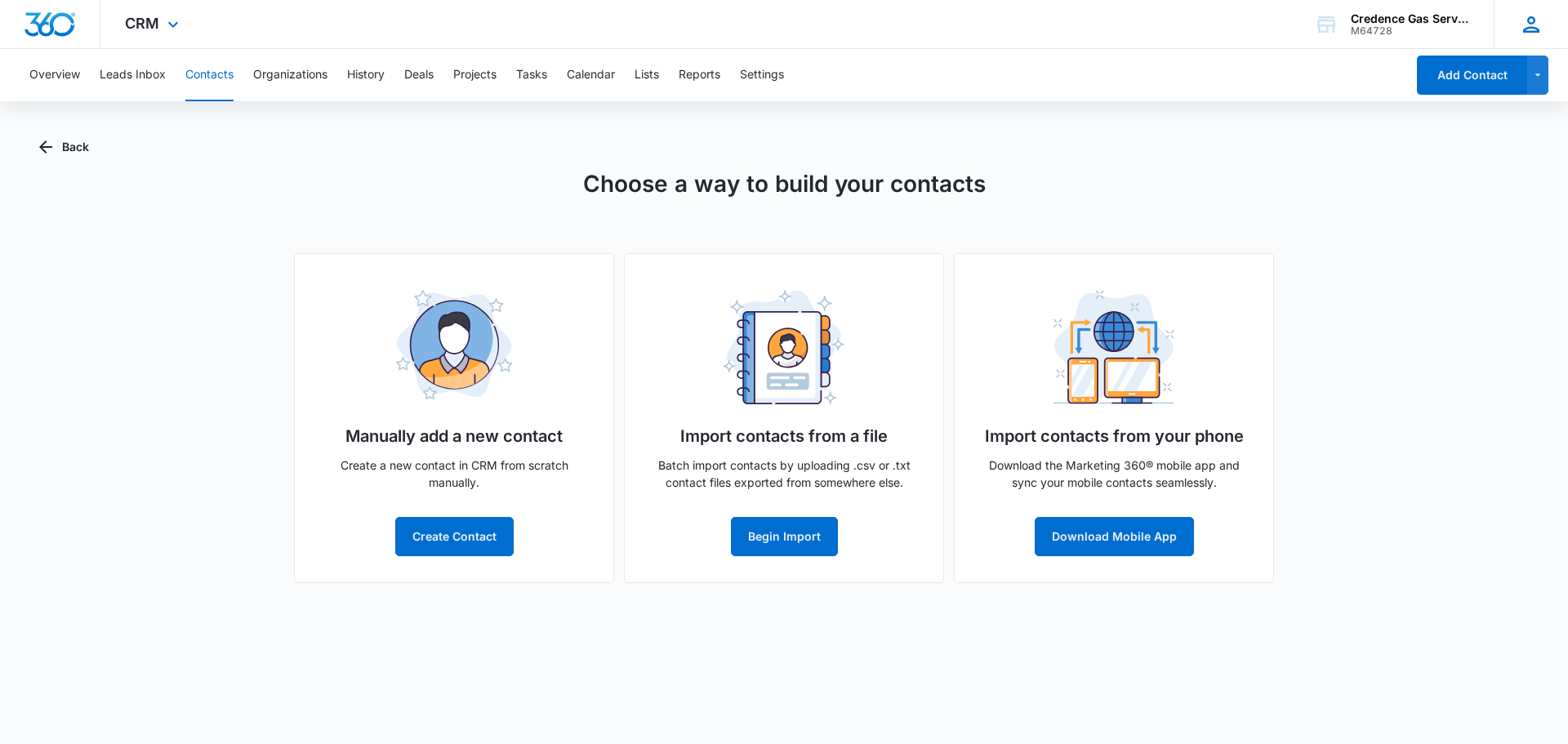
click at [1519, 17] on div at bounding box center [1531, 24] width 25 height 25
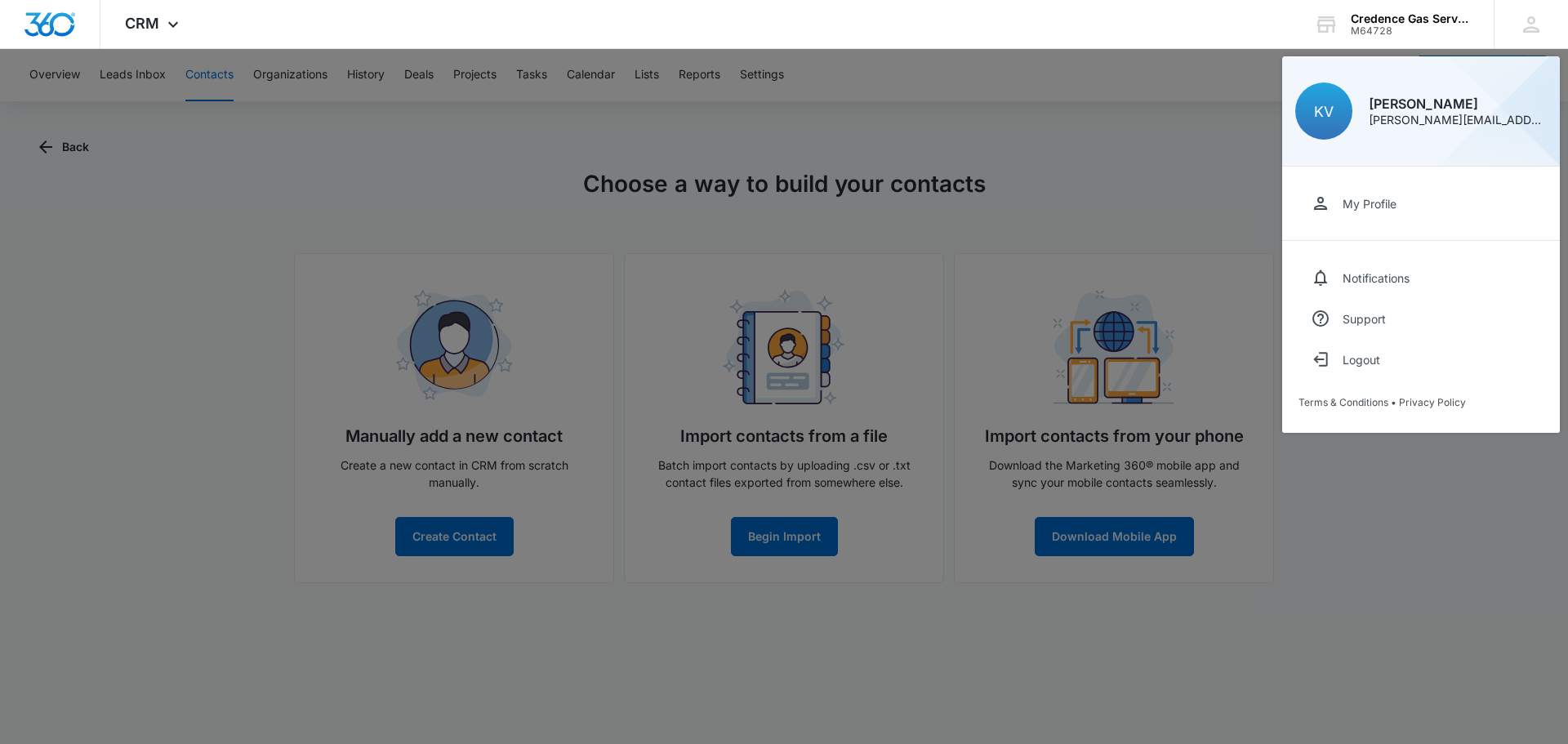
click at [1386, 465] on div at bounding box center [784, 372] width 1568 height 744
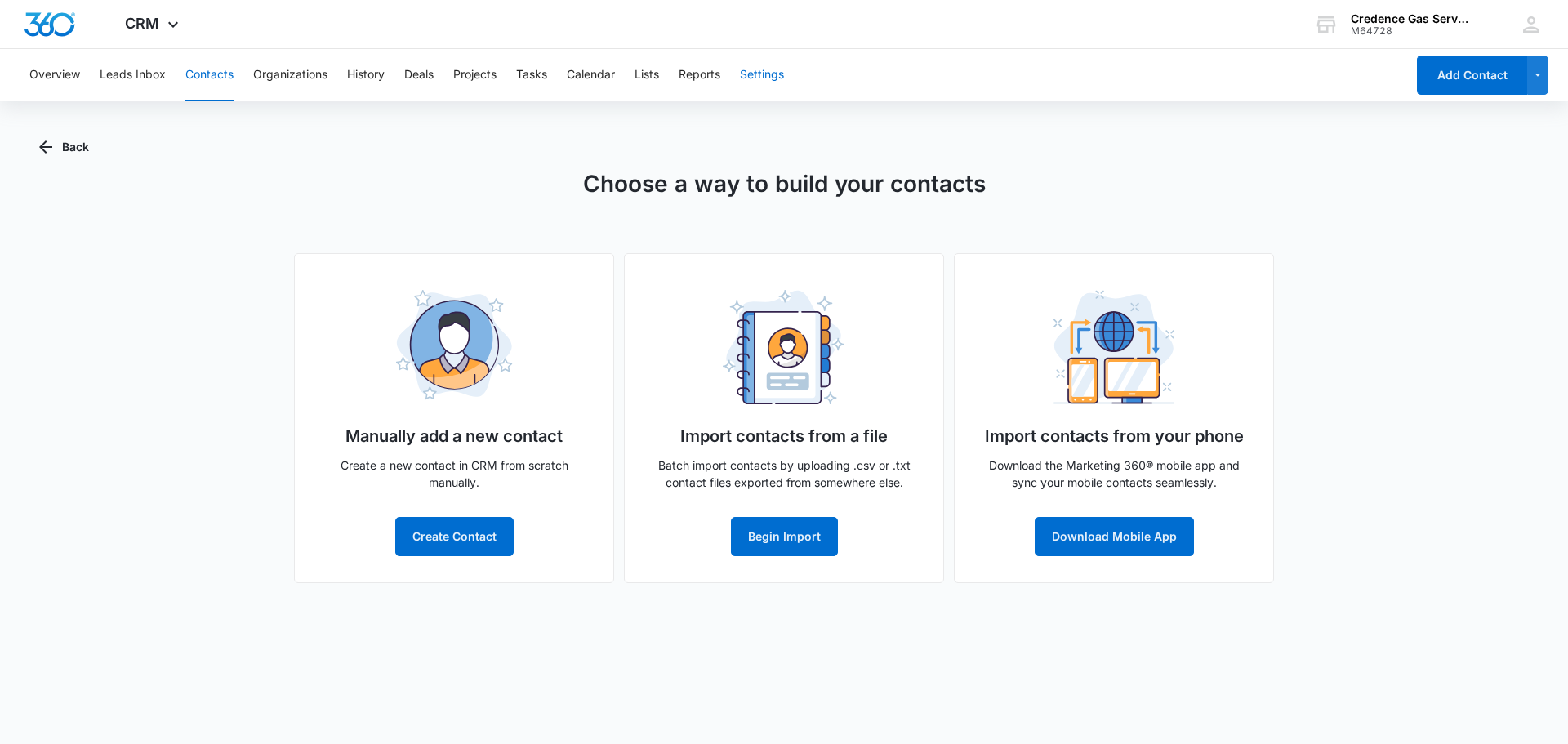
click at [767, 86] on button "Settings" at bounding box center [761, 75] width 45 height 53
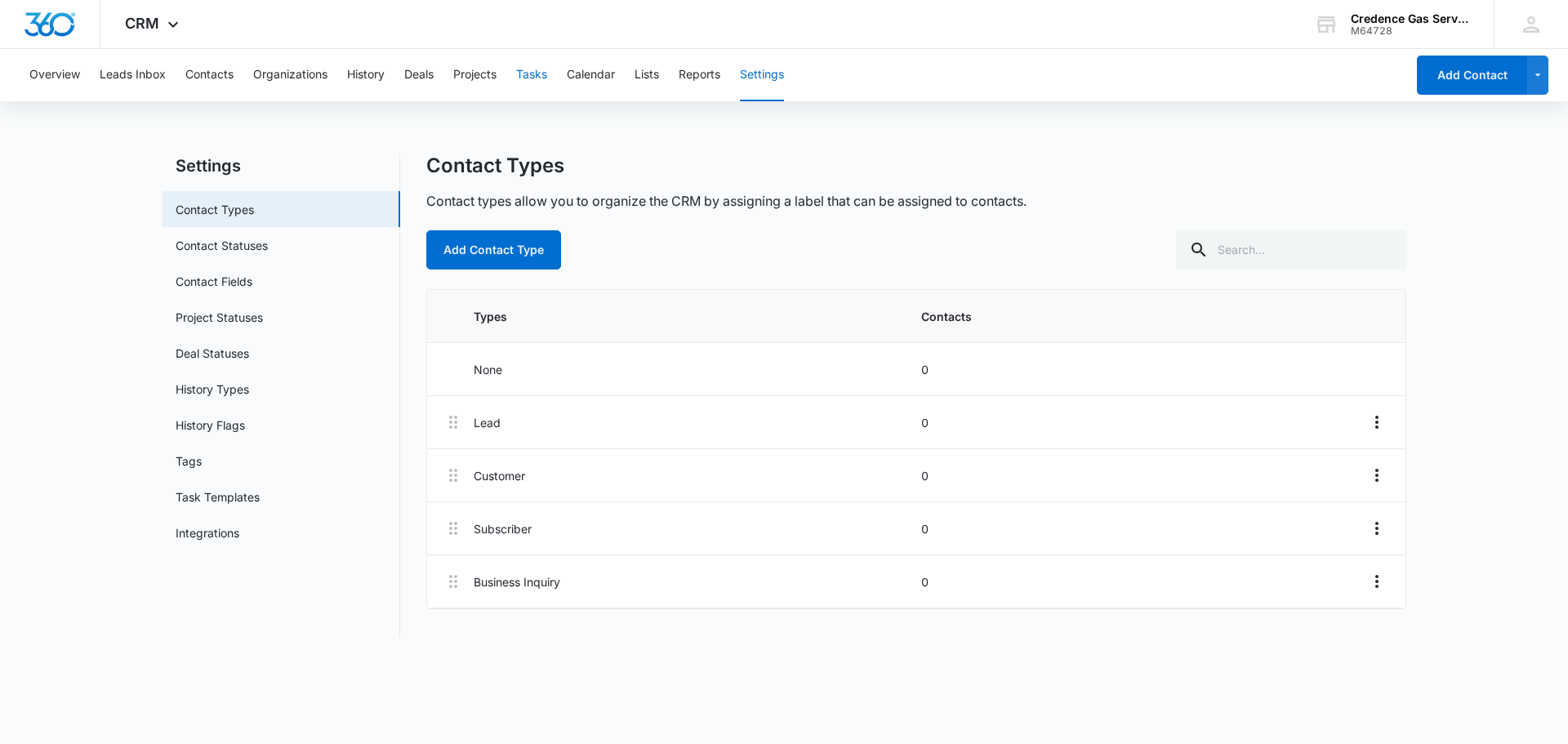
click at [541, 79] on button "Tasks" at bounding box center [531, 75] width 31 height 53
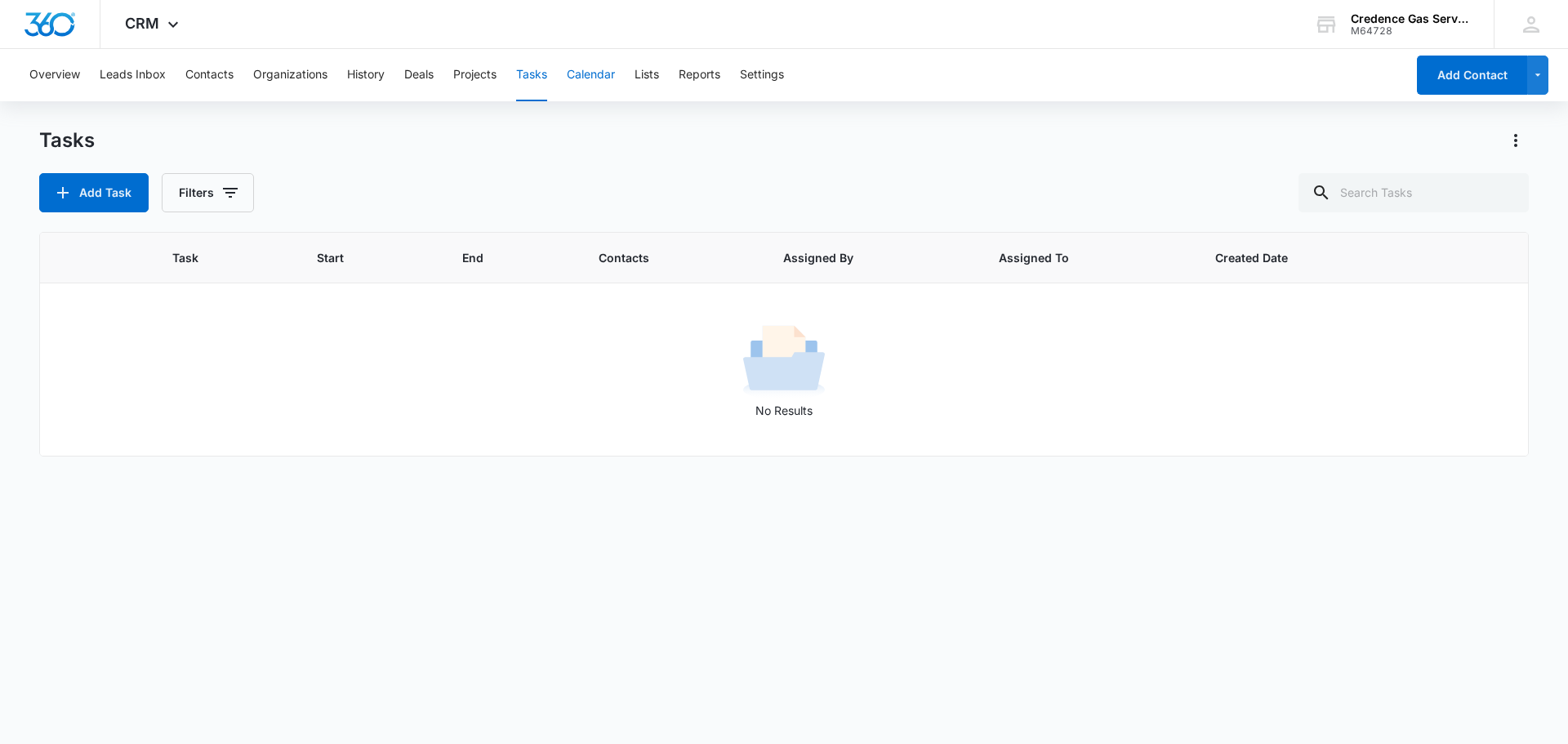
click at [594, 84] on button "Calendar" at bounding box center [590, 75] width 48 height 53
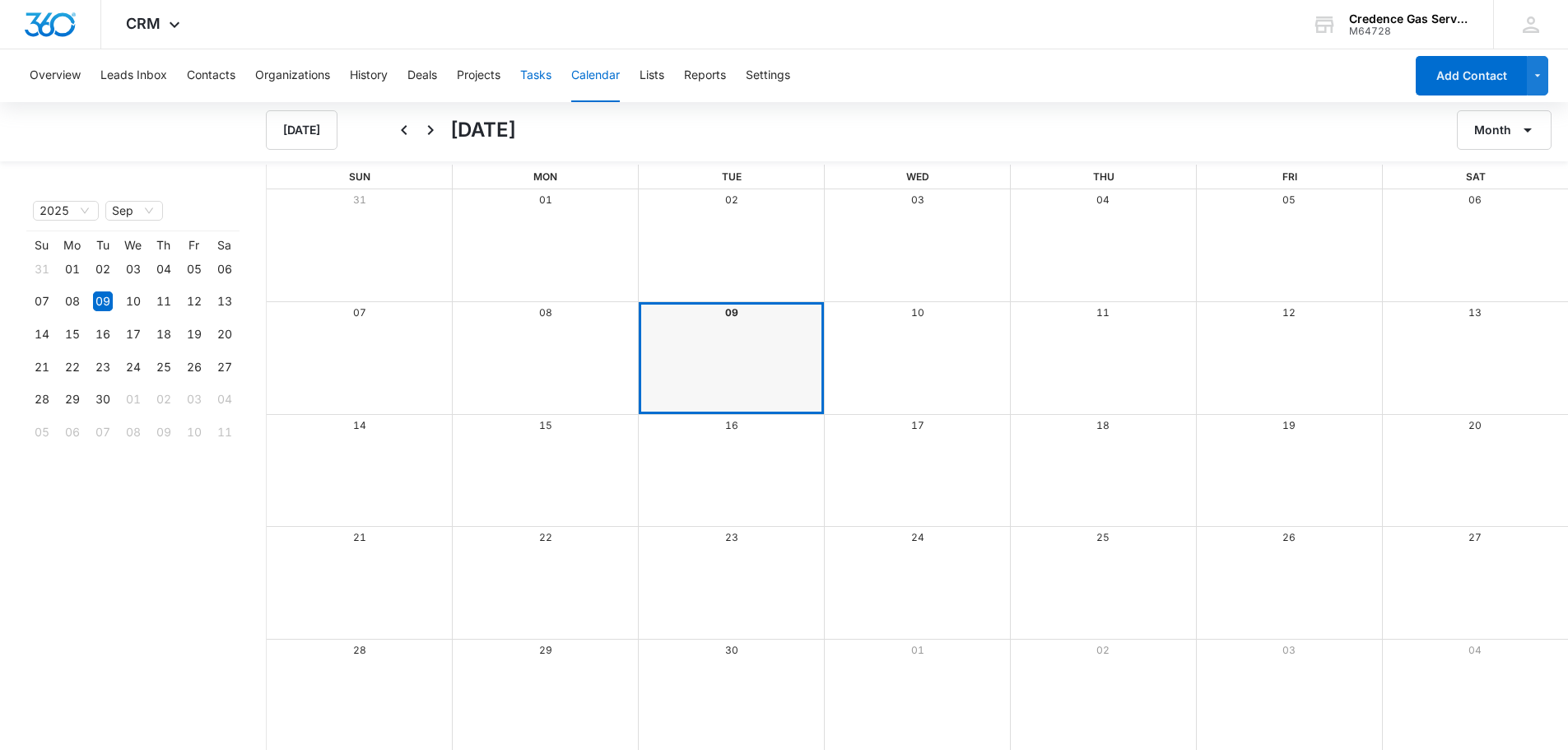
click at [533, 78] on button "Tasks" at bounding box center [535, 76] width 31 height 53
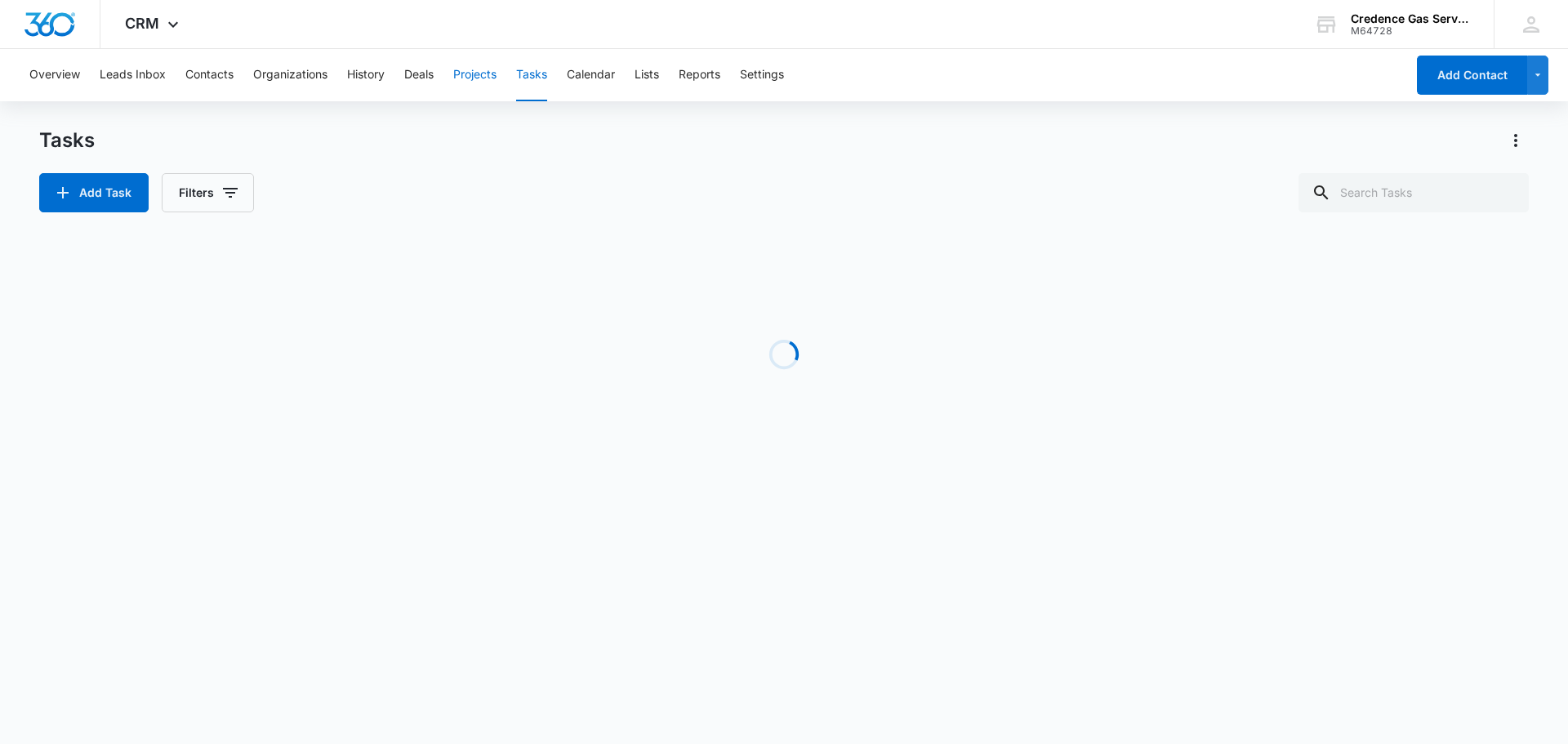
click at [491, 71] on button "Projects" at bounding box center [475, 75] width 44 height 53
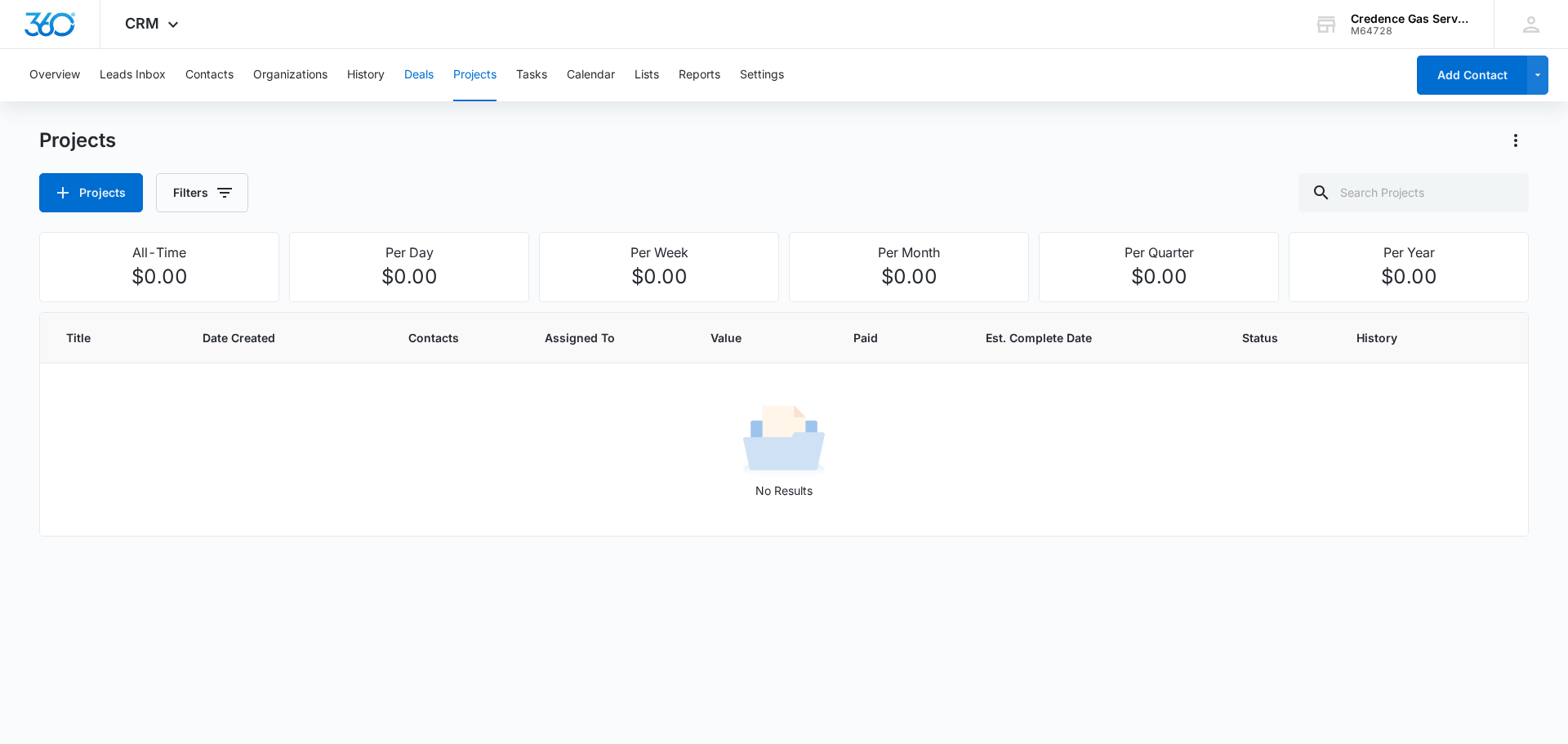
click at [426, 72] on button "Deals" at bounding box center [419, 75] width 29 height 53
click at [359, 63] on button "History" at bounding box center [365, 75] width 37 height 53
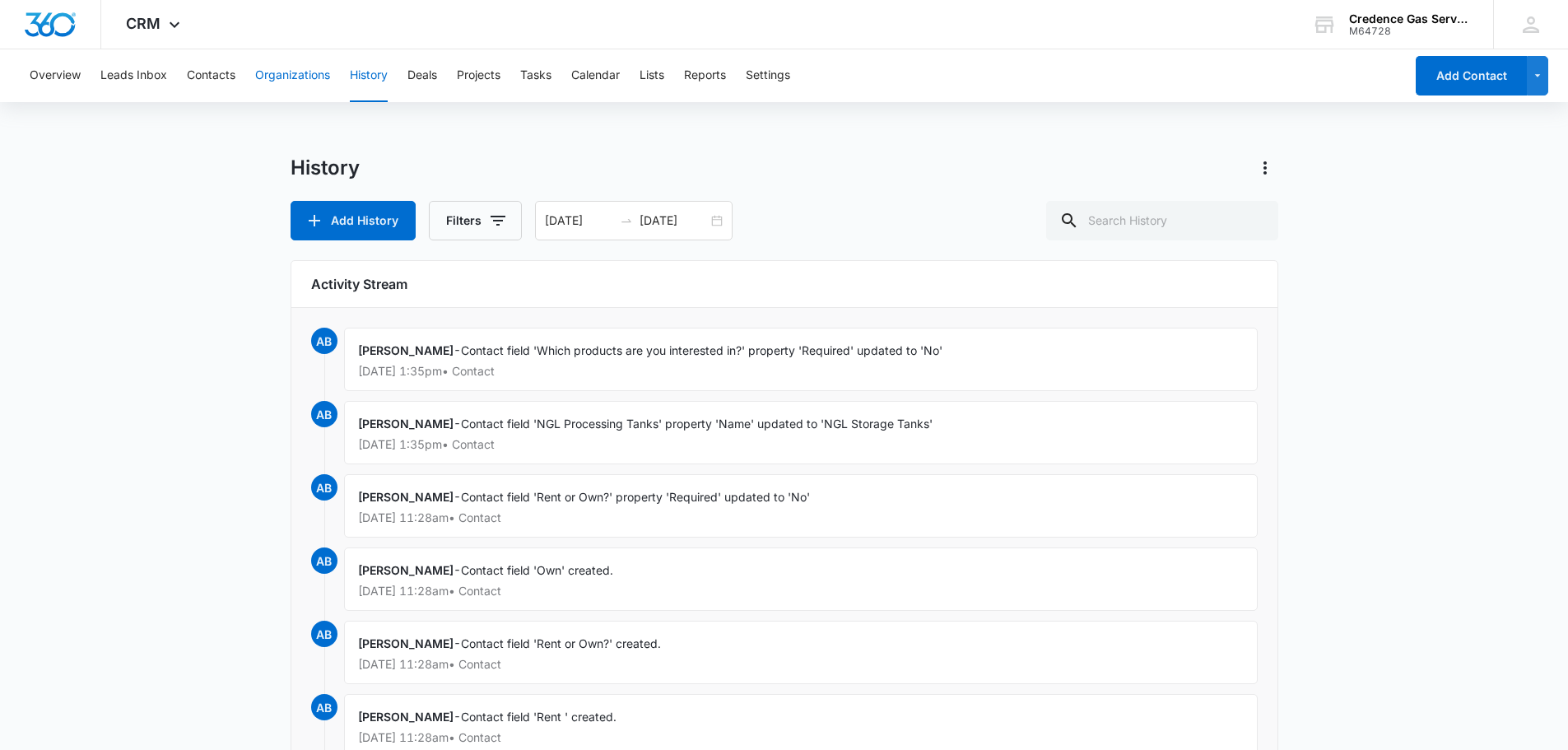
click at [327, 61] on button "Organizations" at bounding box center [293, 76] width 75 height 53
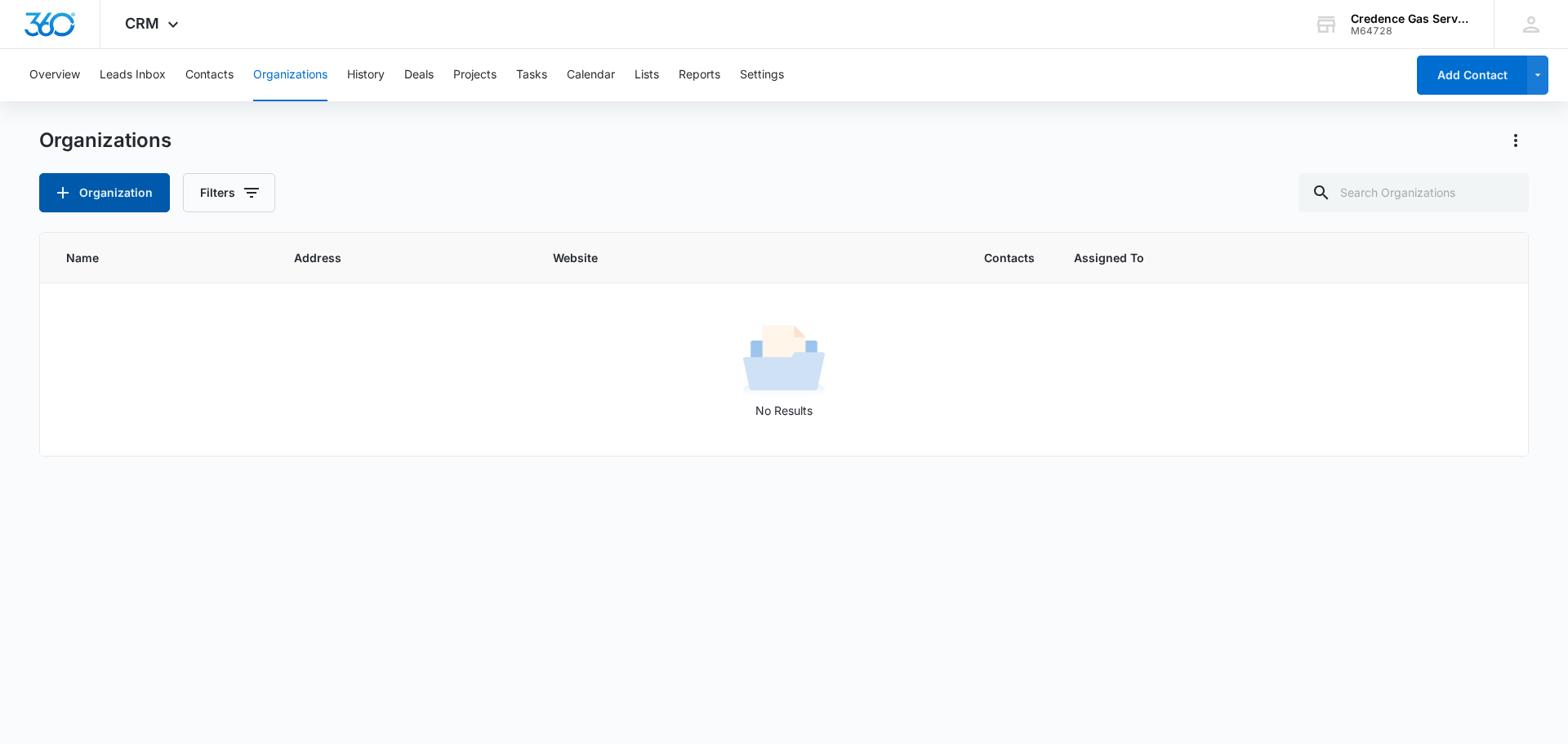
click at [149, 210] on button "Organization" at bounding box center [104, 193] width 131 height 39
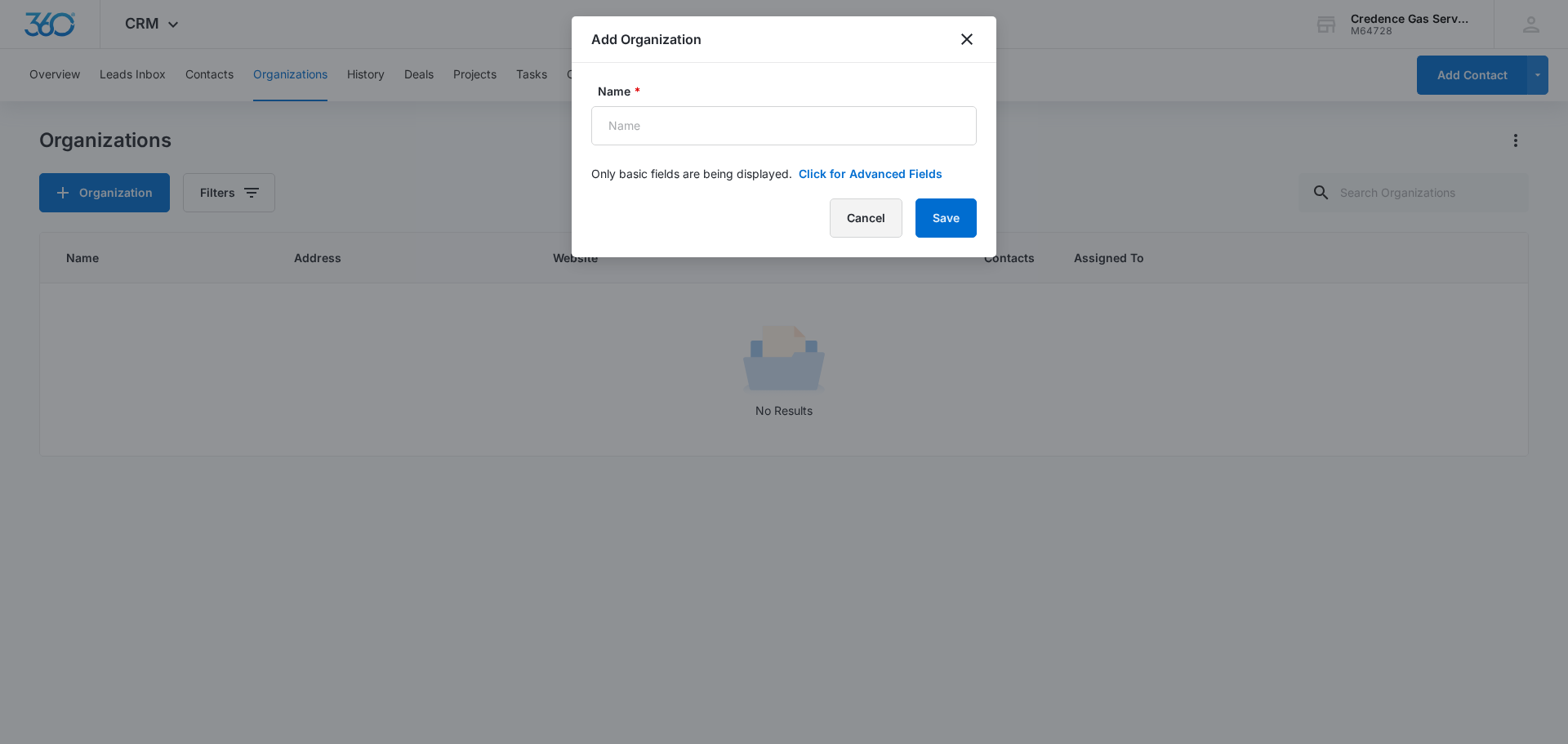
click at [829, 217] on button "Cancel" at bounding box center [866, 217] width 73 height 39
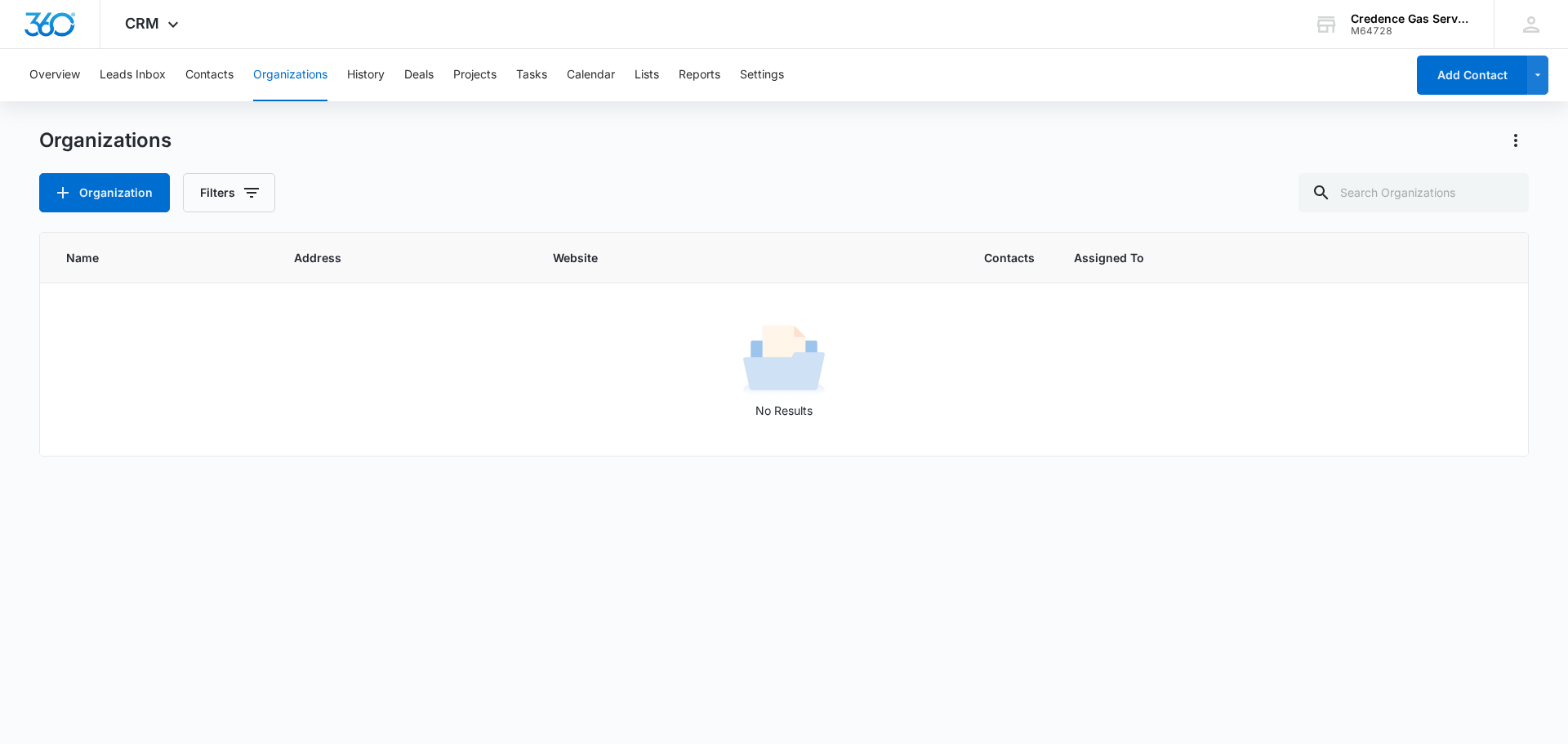
click at [238, 67] on div "Overview Leads Inbox Contacts Organizations History Deals Projects Tasks Calend…" at bounding box center [713, 75] width 1386 height 53
click at [223, 75] on button "Contacts" at bounding box center [209, 75] width 48 height 53
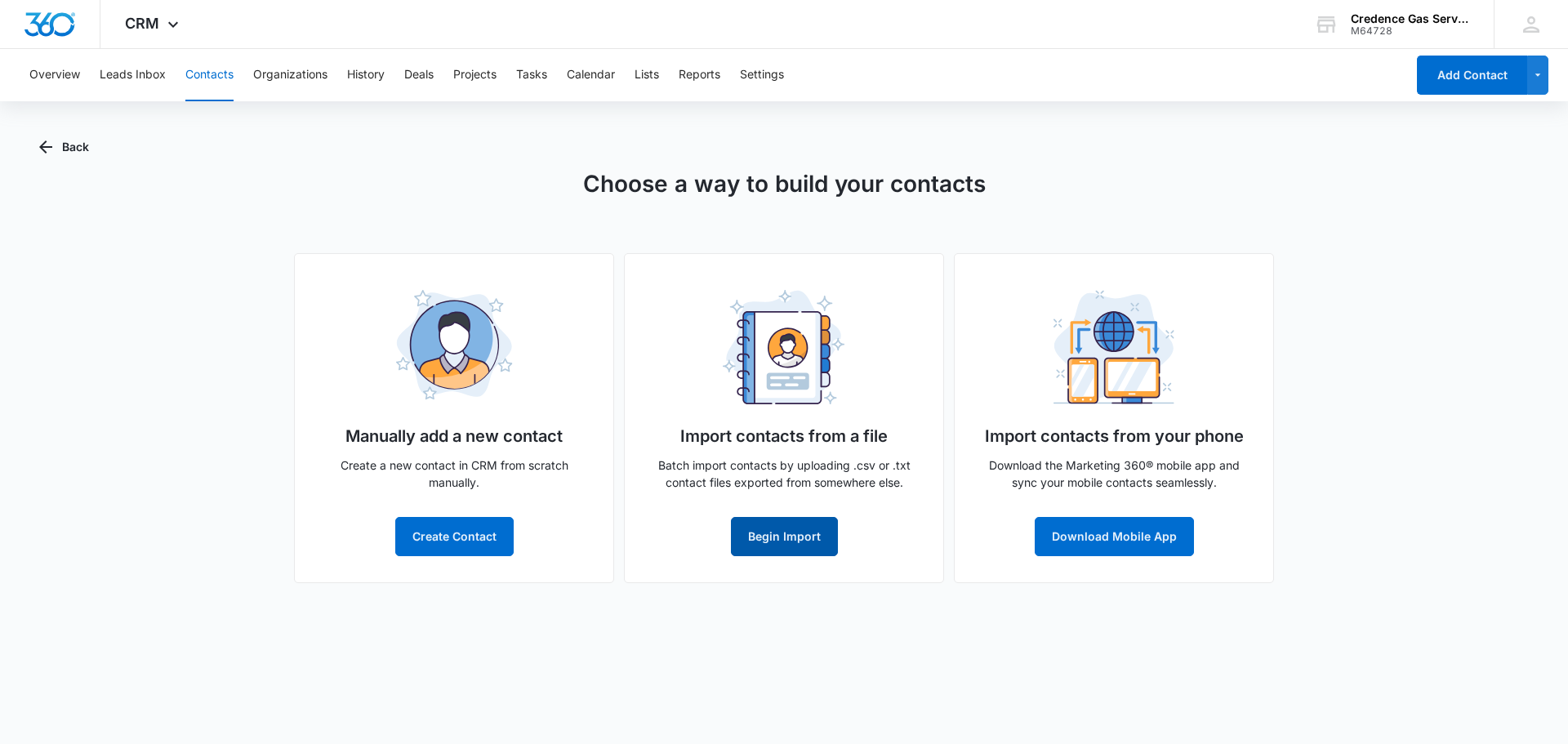
click at [792, 538] on button "Begin Import" at bounding box center [785, 536] width 107 height 39
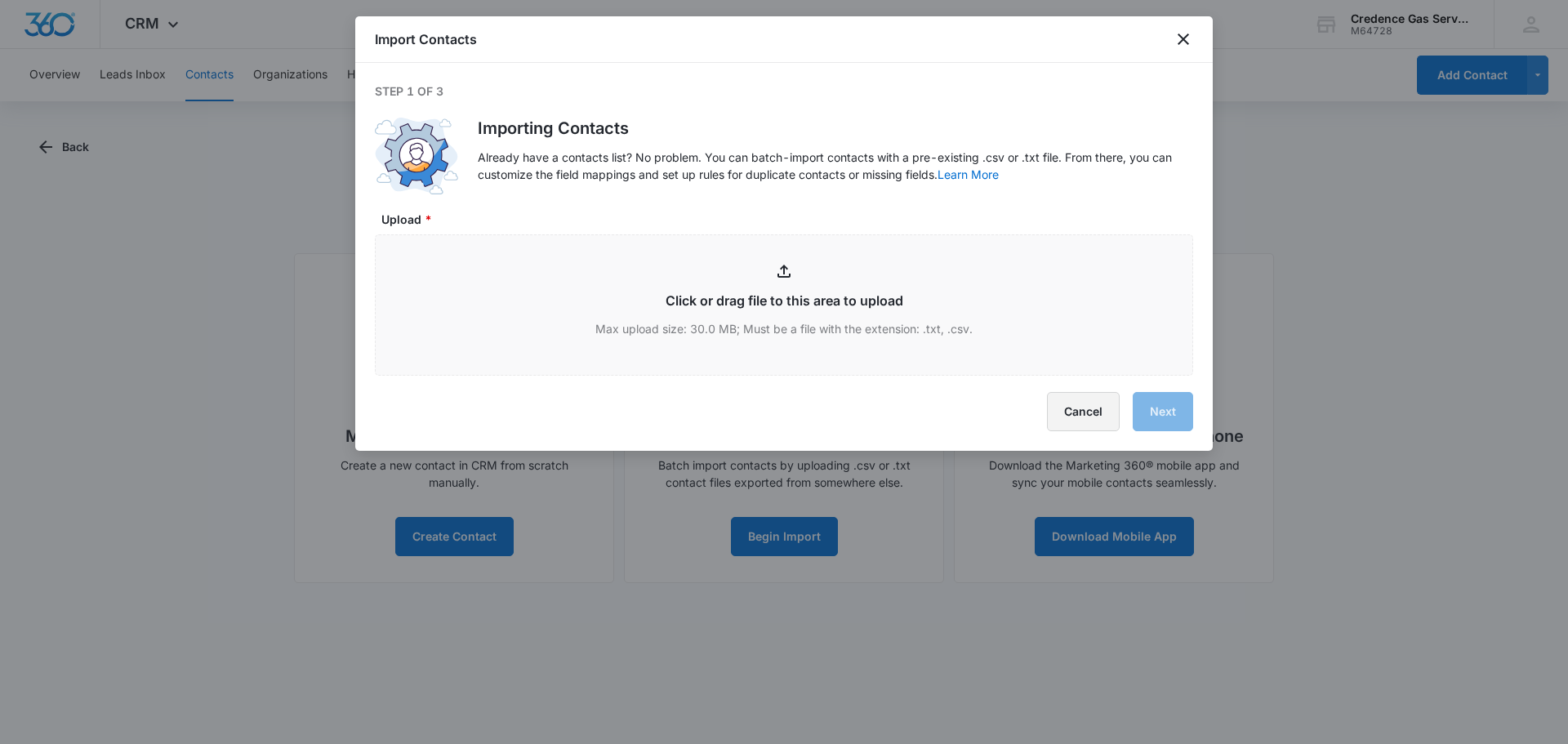
click at [1080, 413] on button "Cancel" at bounding box center [1084, 412] width 73 height 39
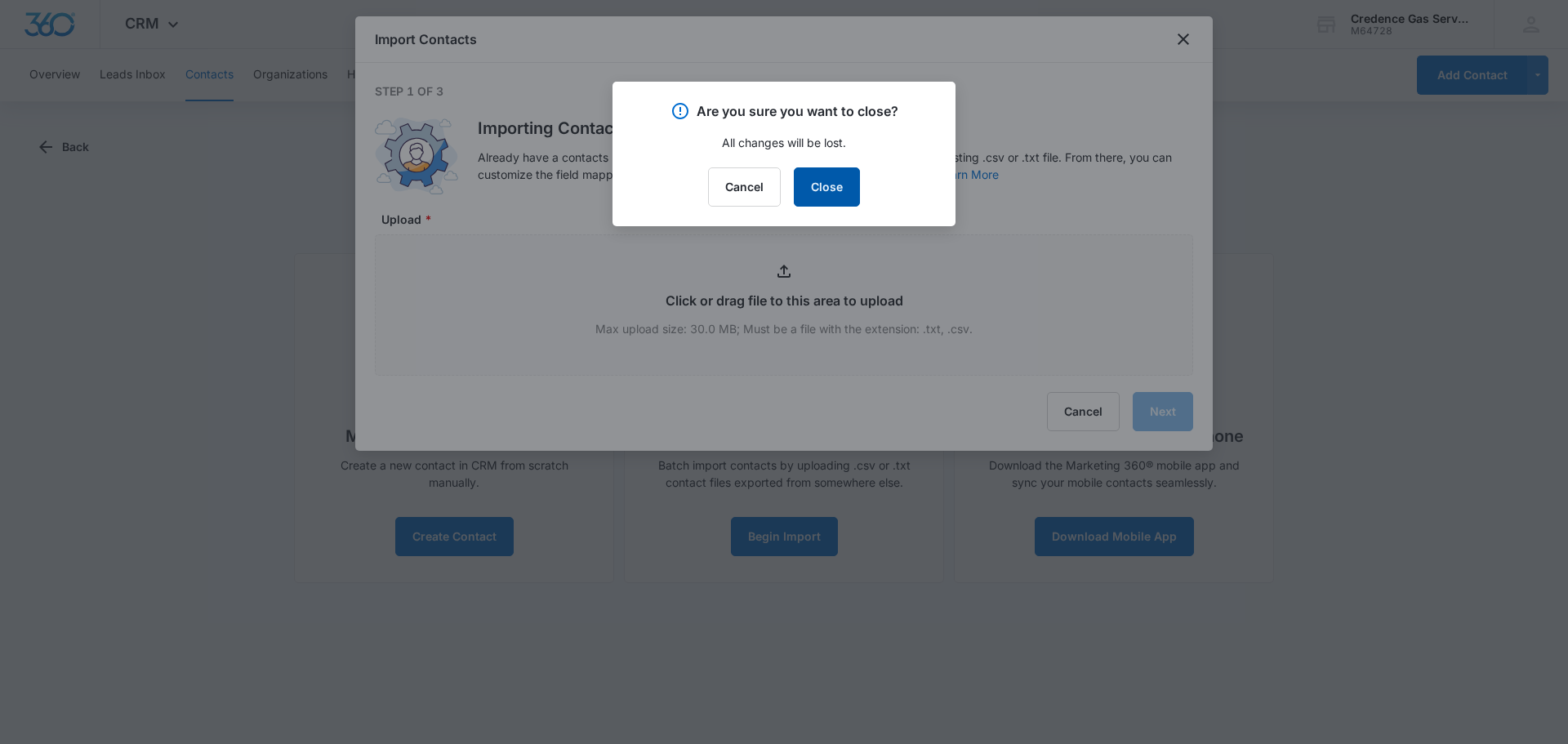
click at [812, 185] on button "Close" at bounding box center [827, 186] width 66 height 39
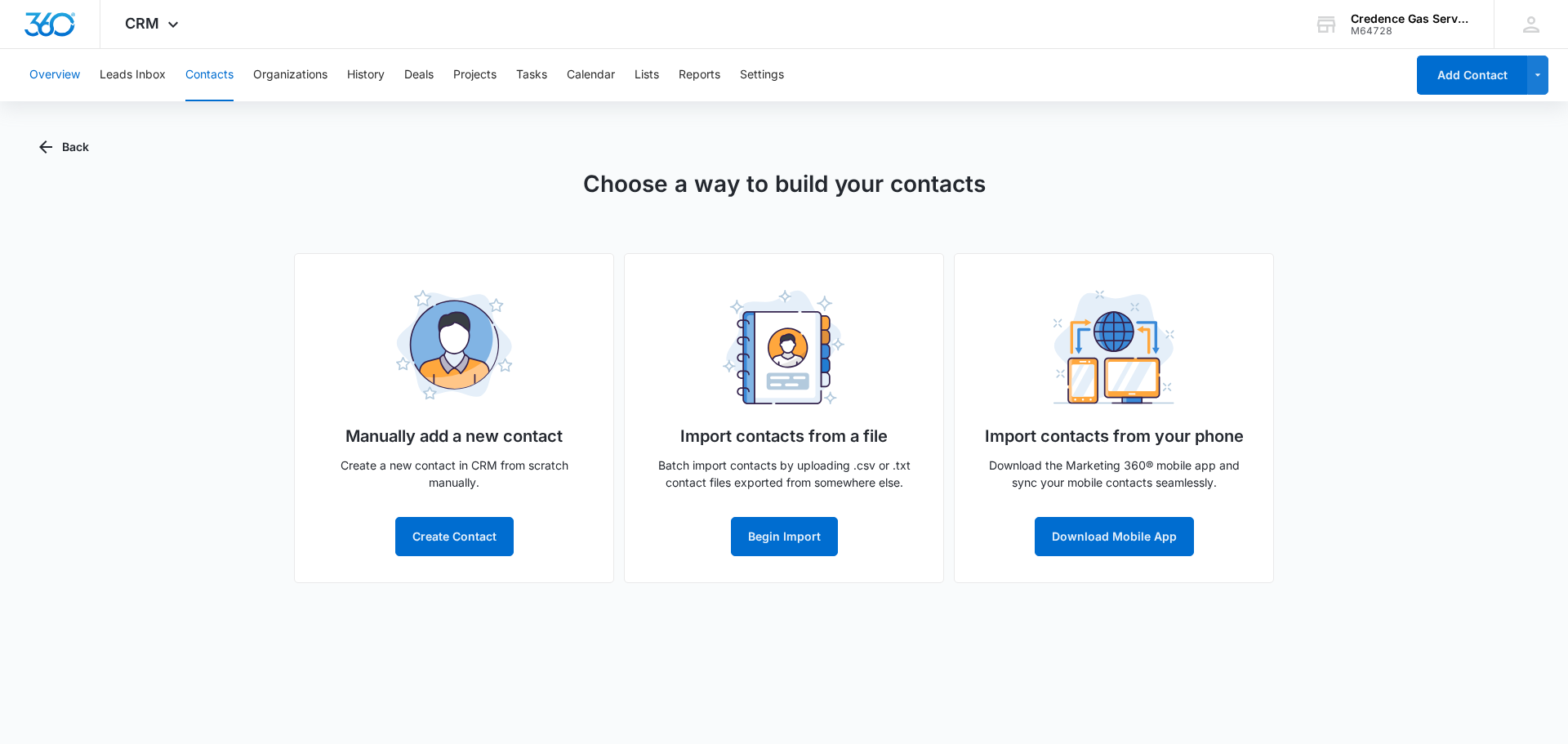
click at [52, 81] on button "Overview" at bounding box center [55, 75] width 51 height 53
